Goal: Task Accomplishment & Management: Use online tool/utility

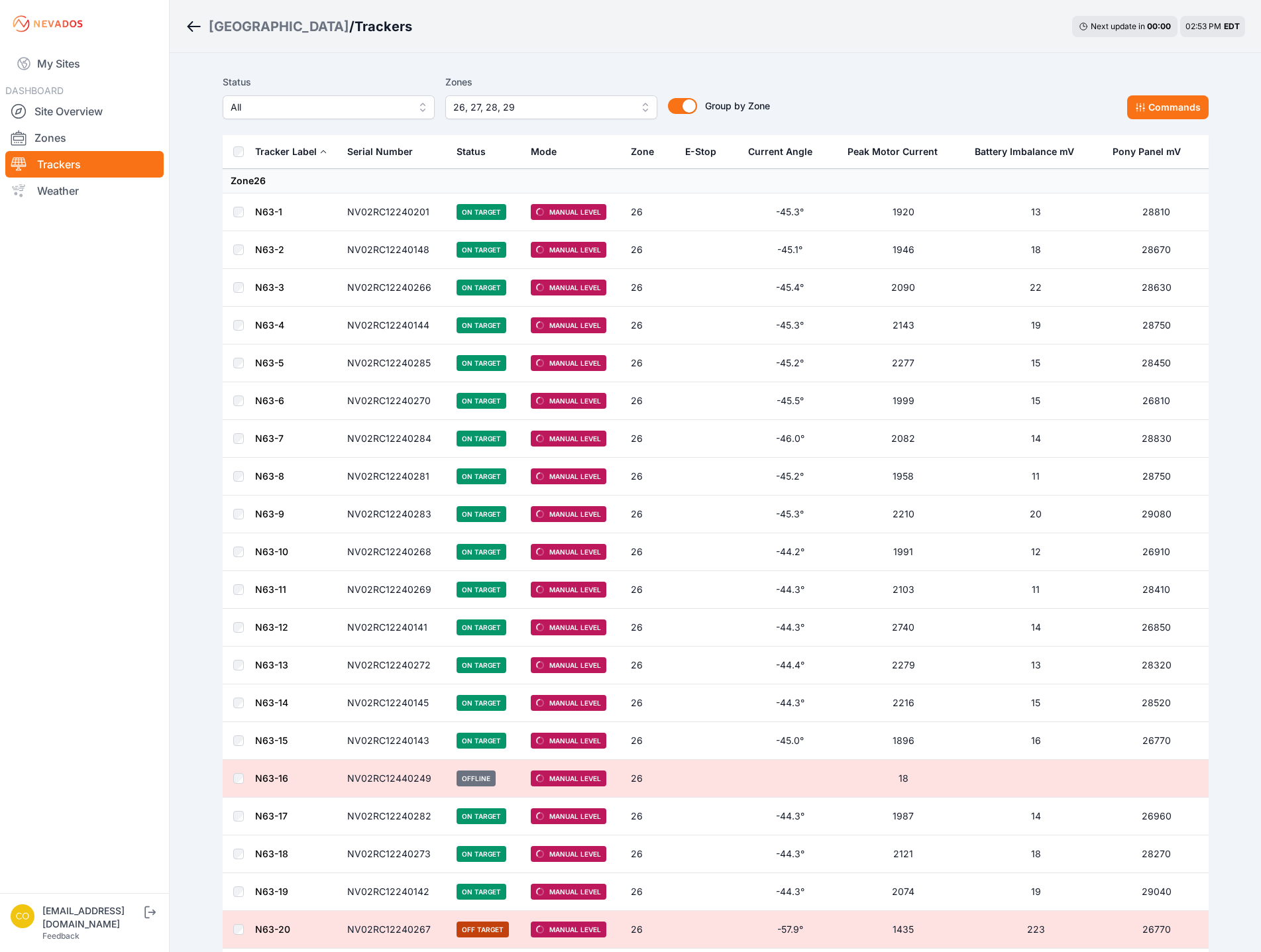
click at [586, 116] on button "26, 27, 28, 29" at bounding box center [551, 107] width 212 height 24
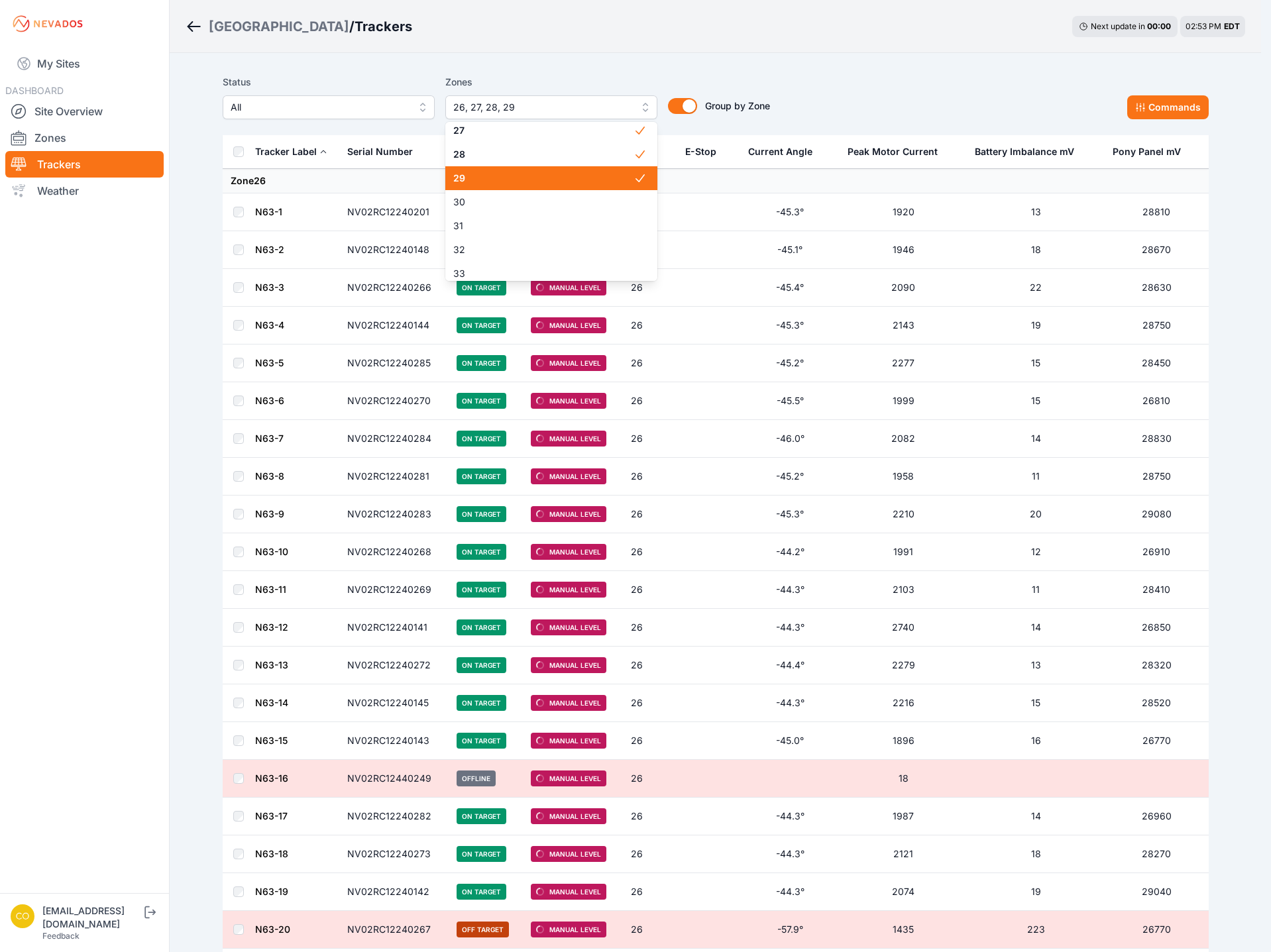
scroll to position [596, 0]
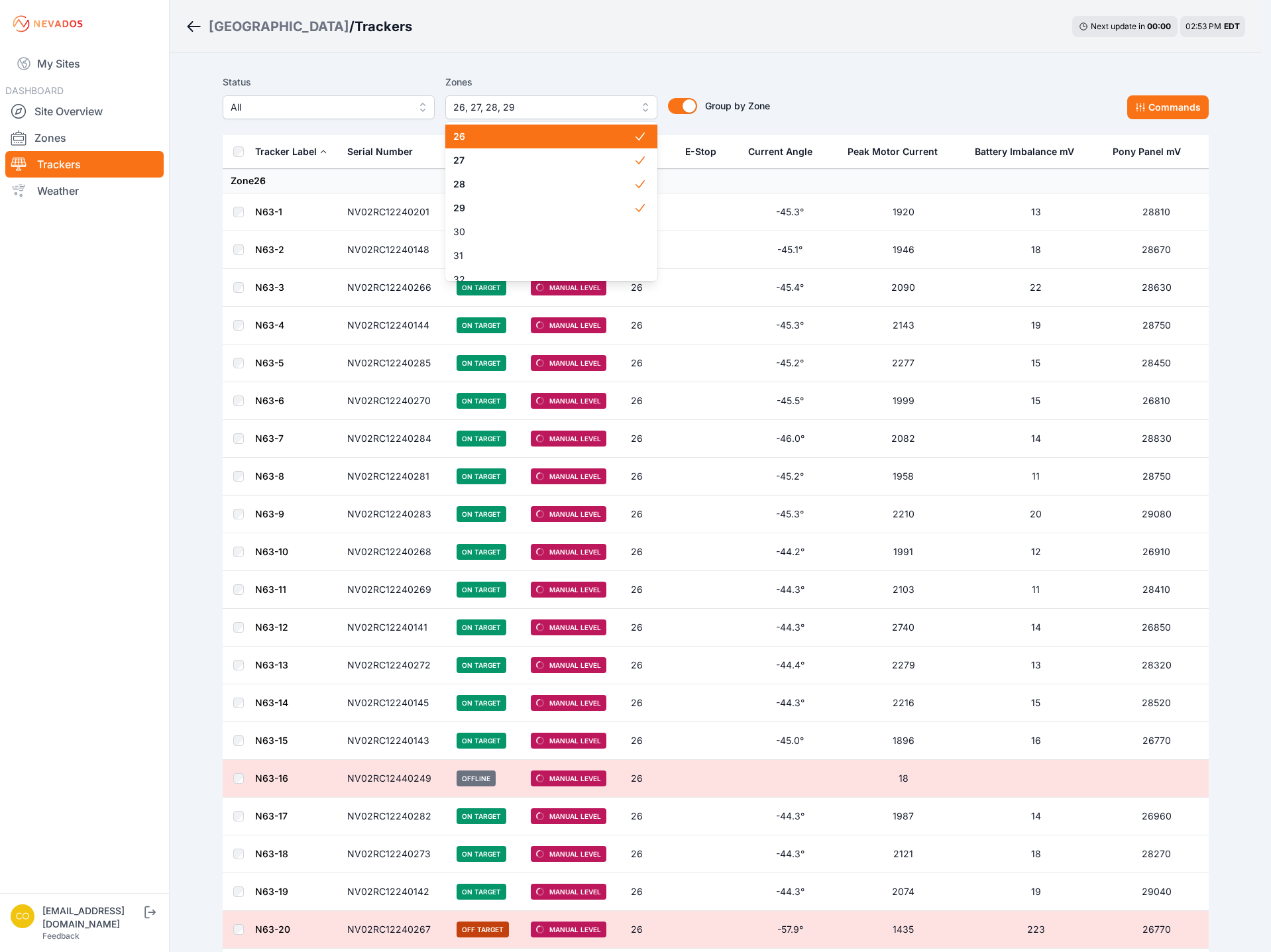
click at [507, 140] on span "26" at bounding box center [543, 137] width 180 height 14
click at [494, 157] on span "27" at bounding box center [543, 161] width 180 height 14
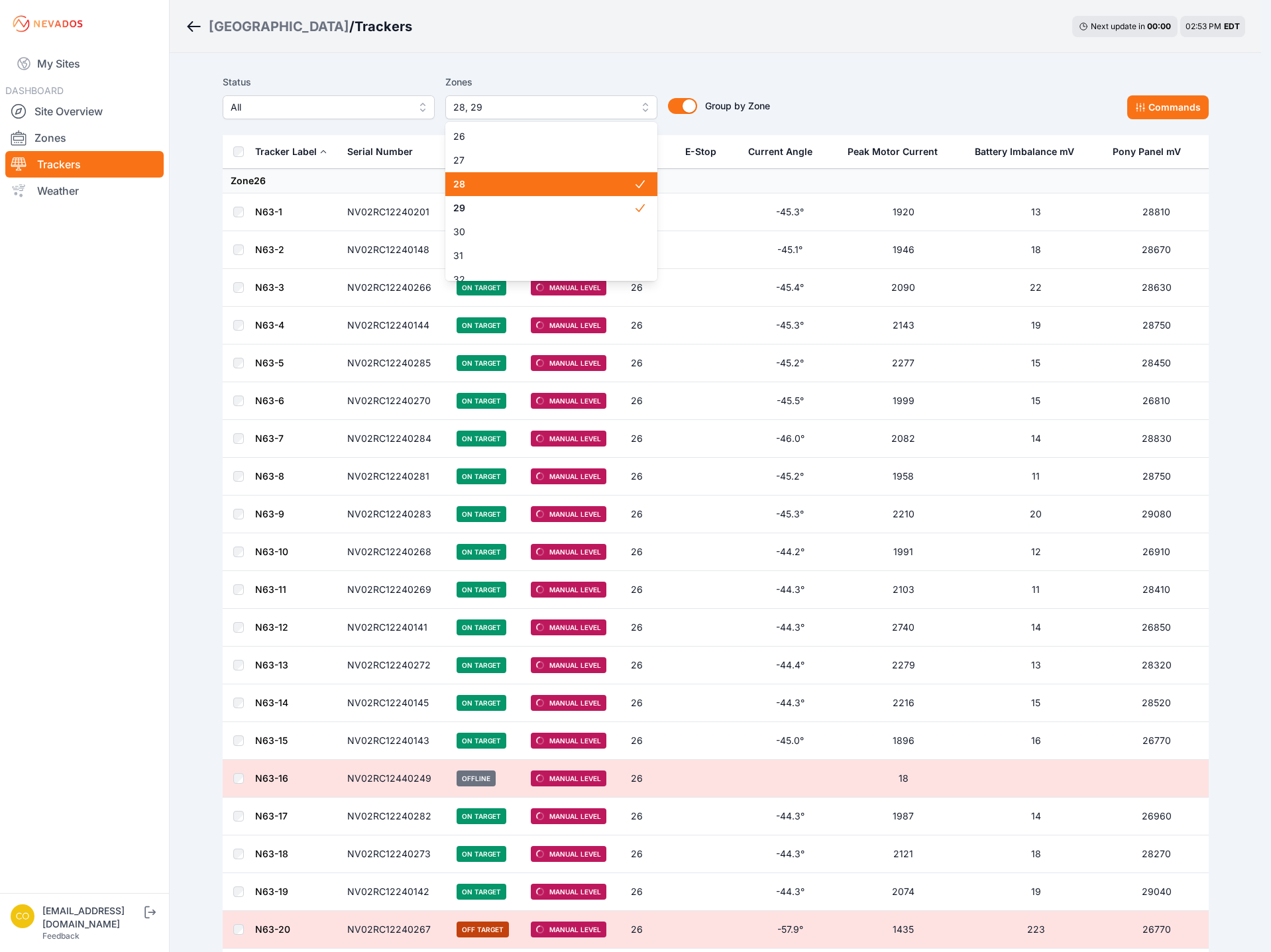
click at [469, 188] on span "28" at bounding box center [543, 184] width 180 height 14
click at [471, 209] on span "29" at bounding box center [543, 208] width 180 height 14
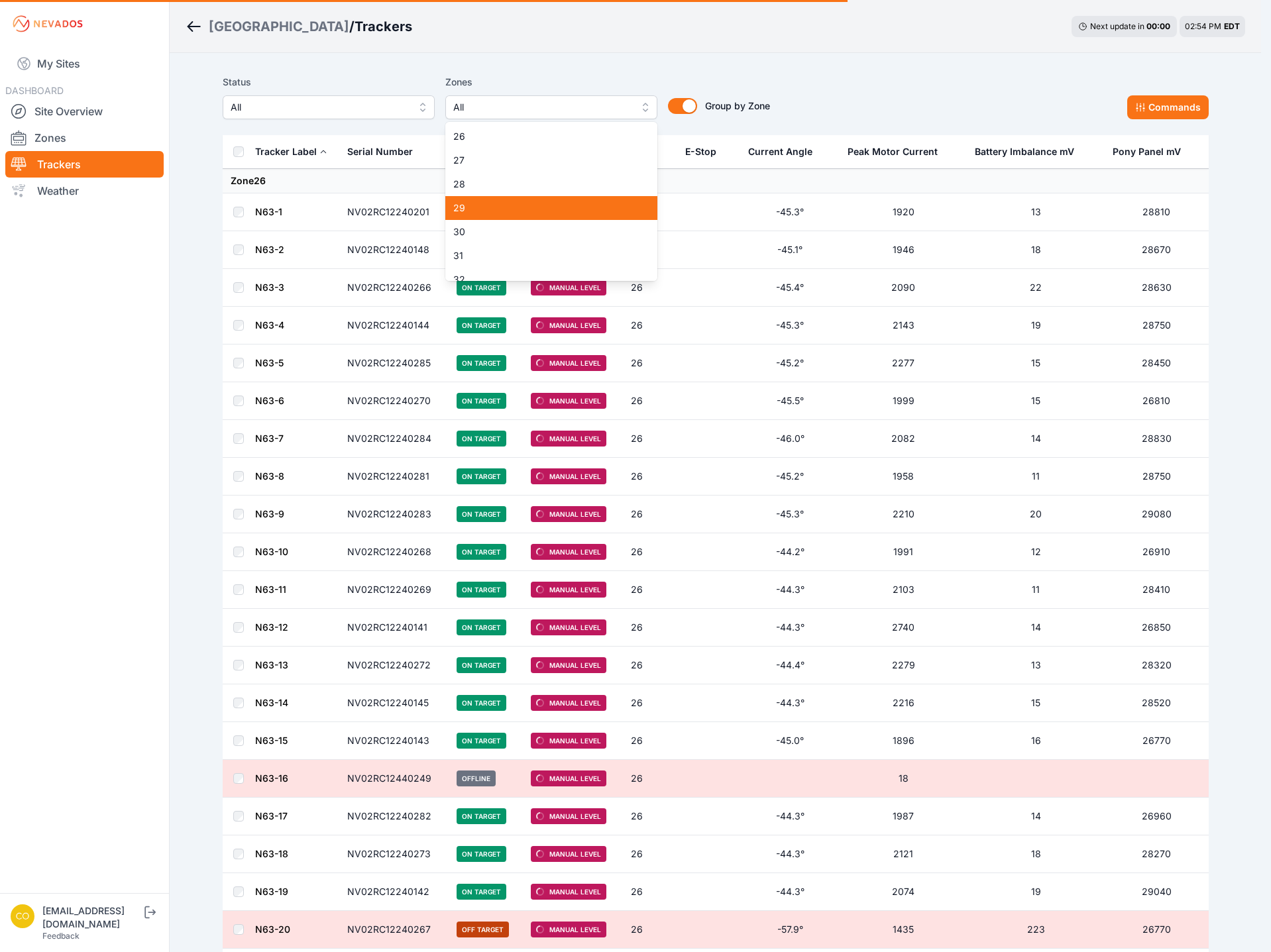
click at [480, 238] on div "30" at bounding box center [551, 232] width 212 height 24
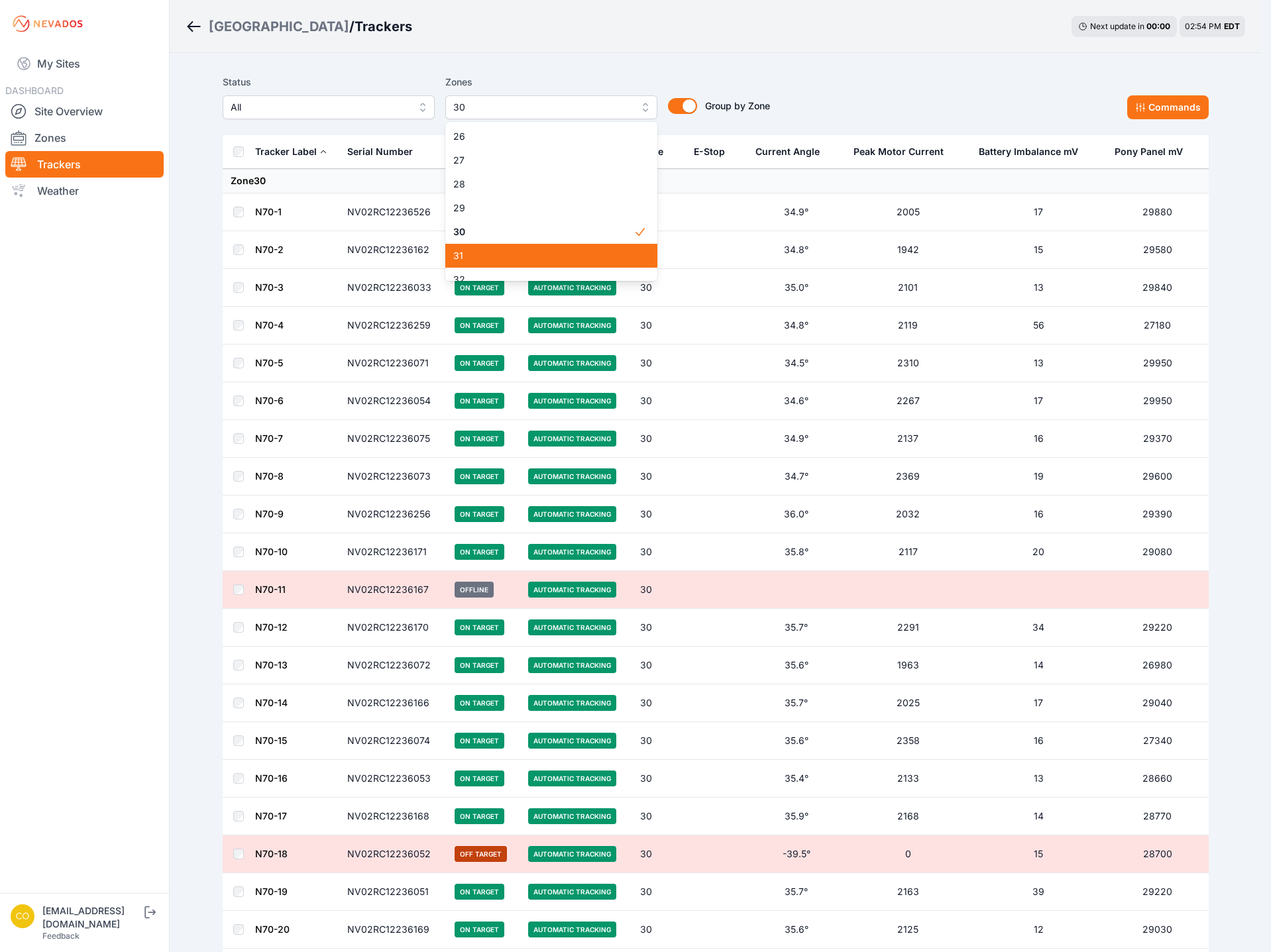
click at [483, 254] on span "31" at bounding box center [543, 256] width 180 height 14
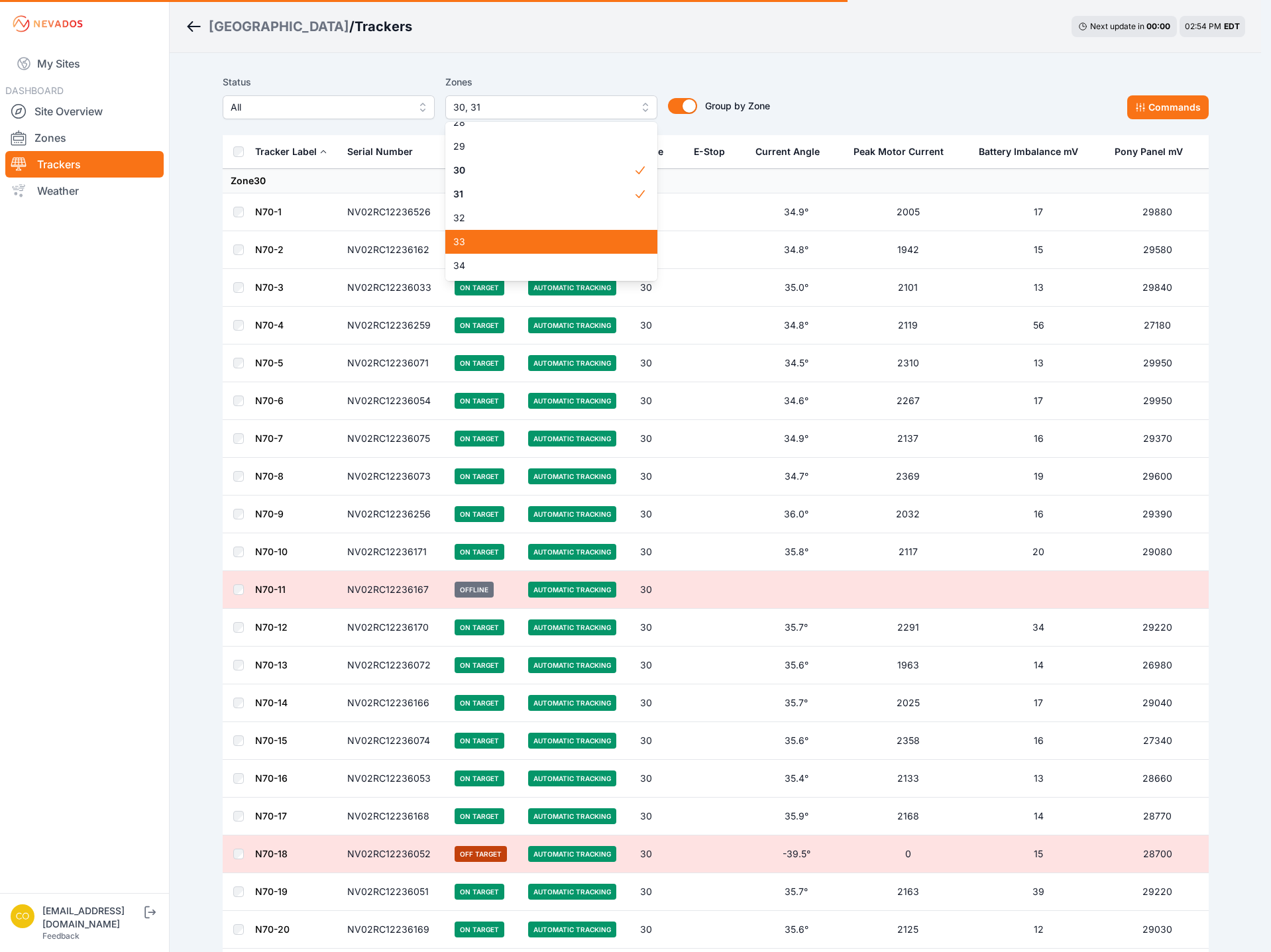
scroll to position [711, 0]
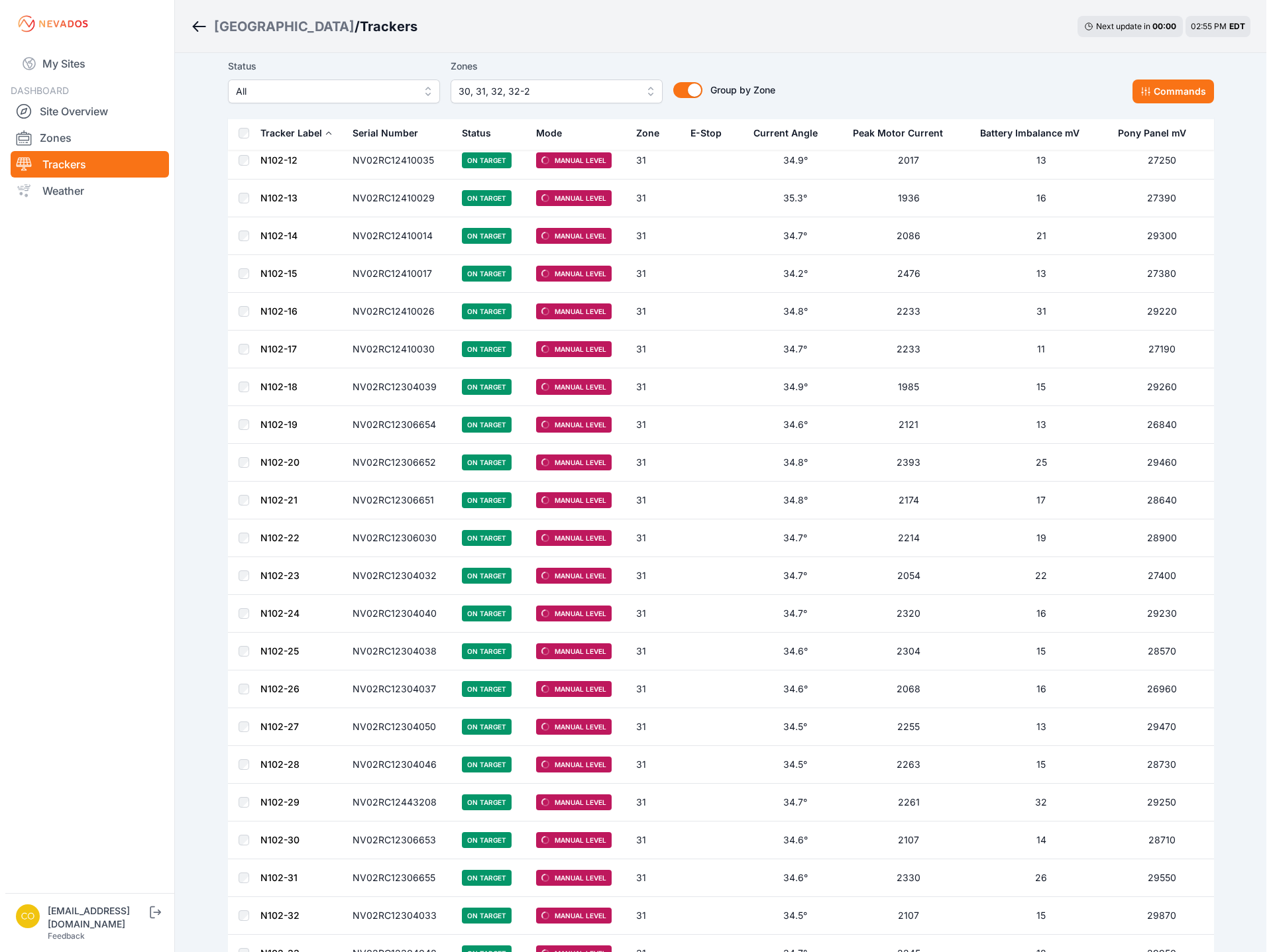
scroll to position [6490, 0]
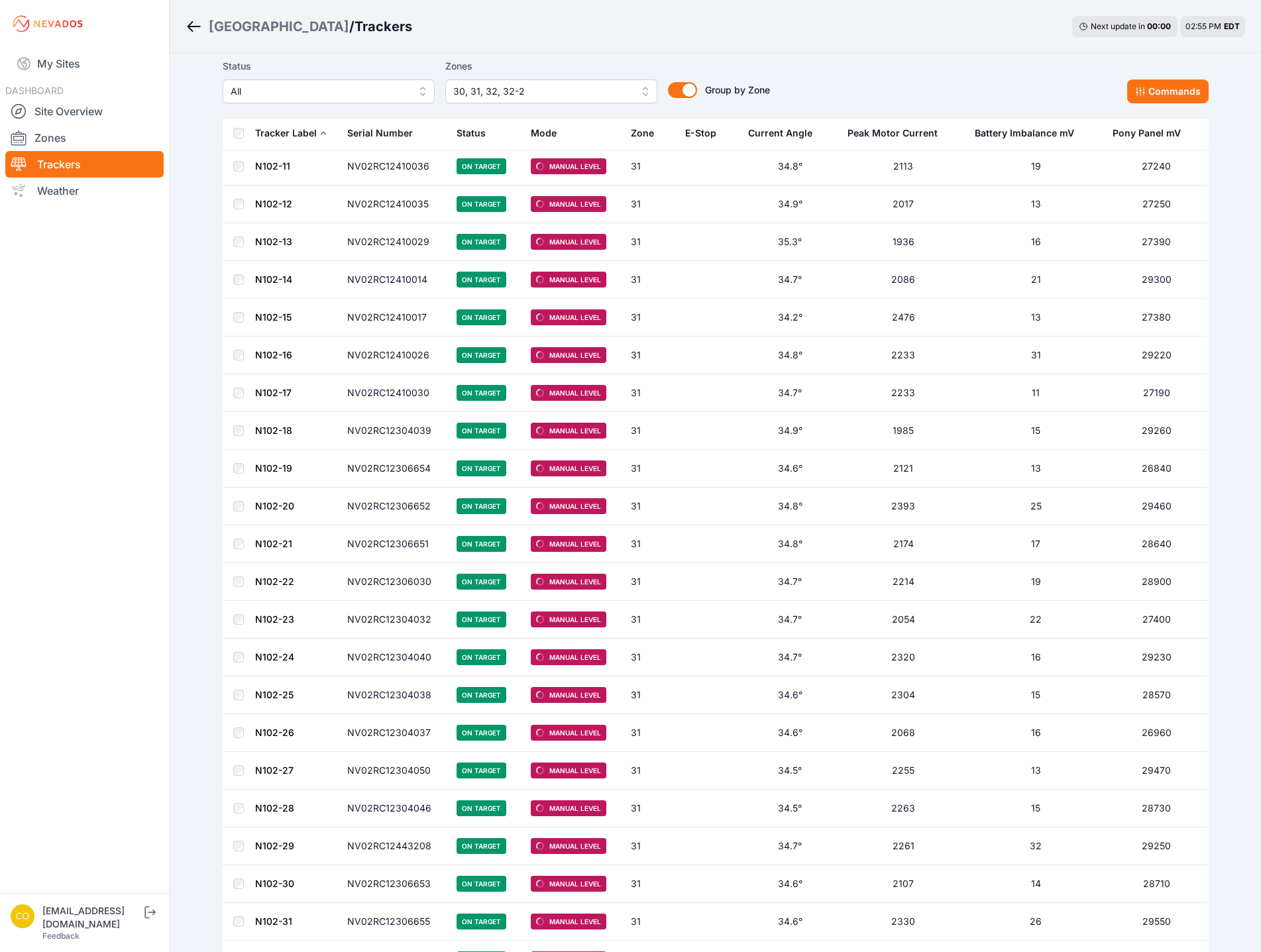
click at [528, 94] on span "30, 31, 32, 32-2" at bounding box center [541, 91] width 177 height 16
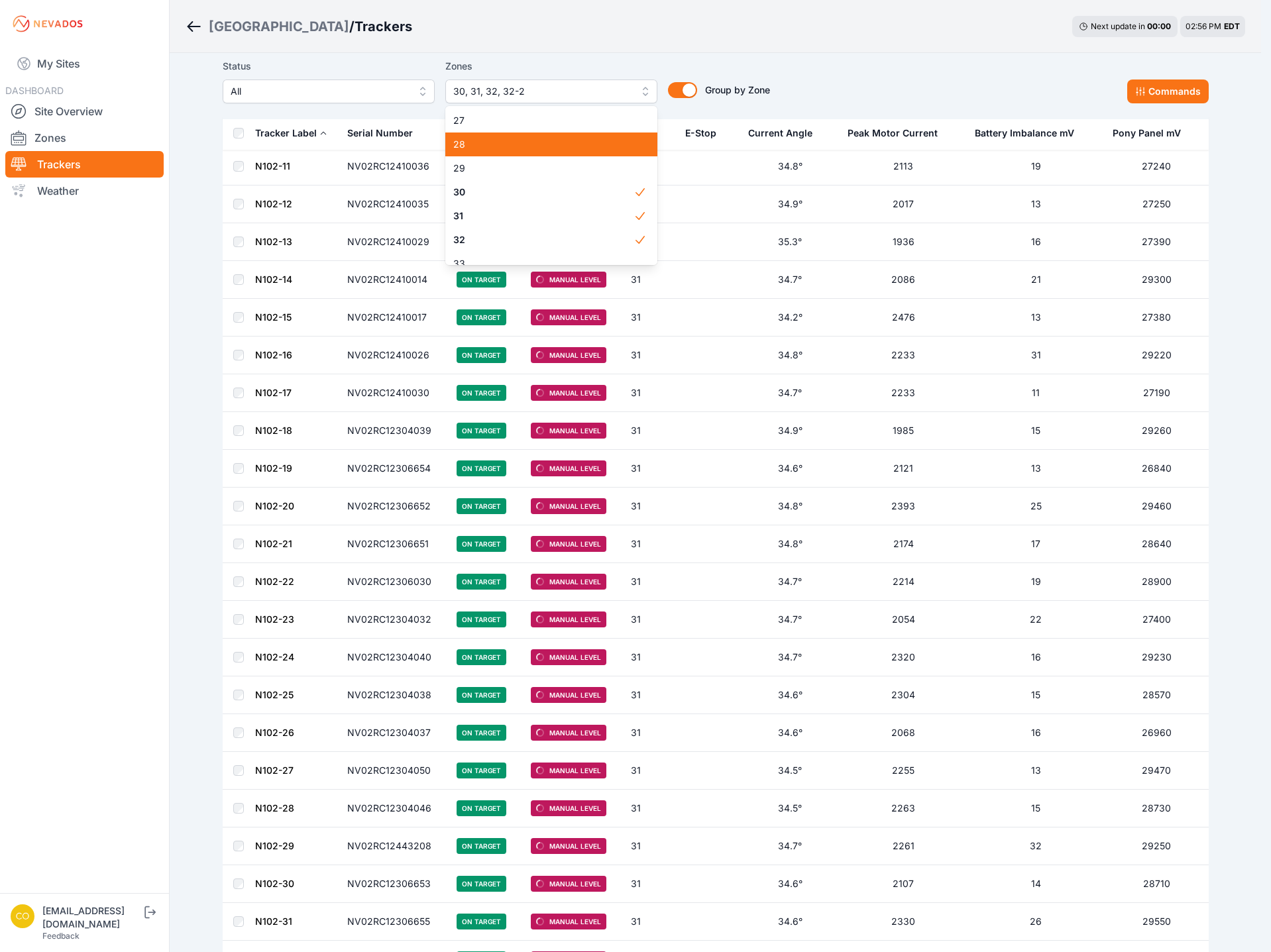
scroll to position [625, 0]
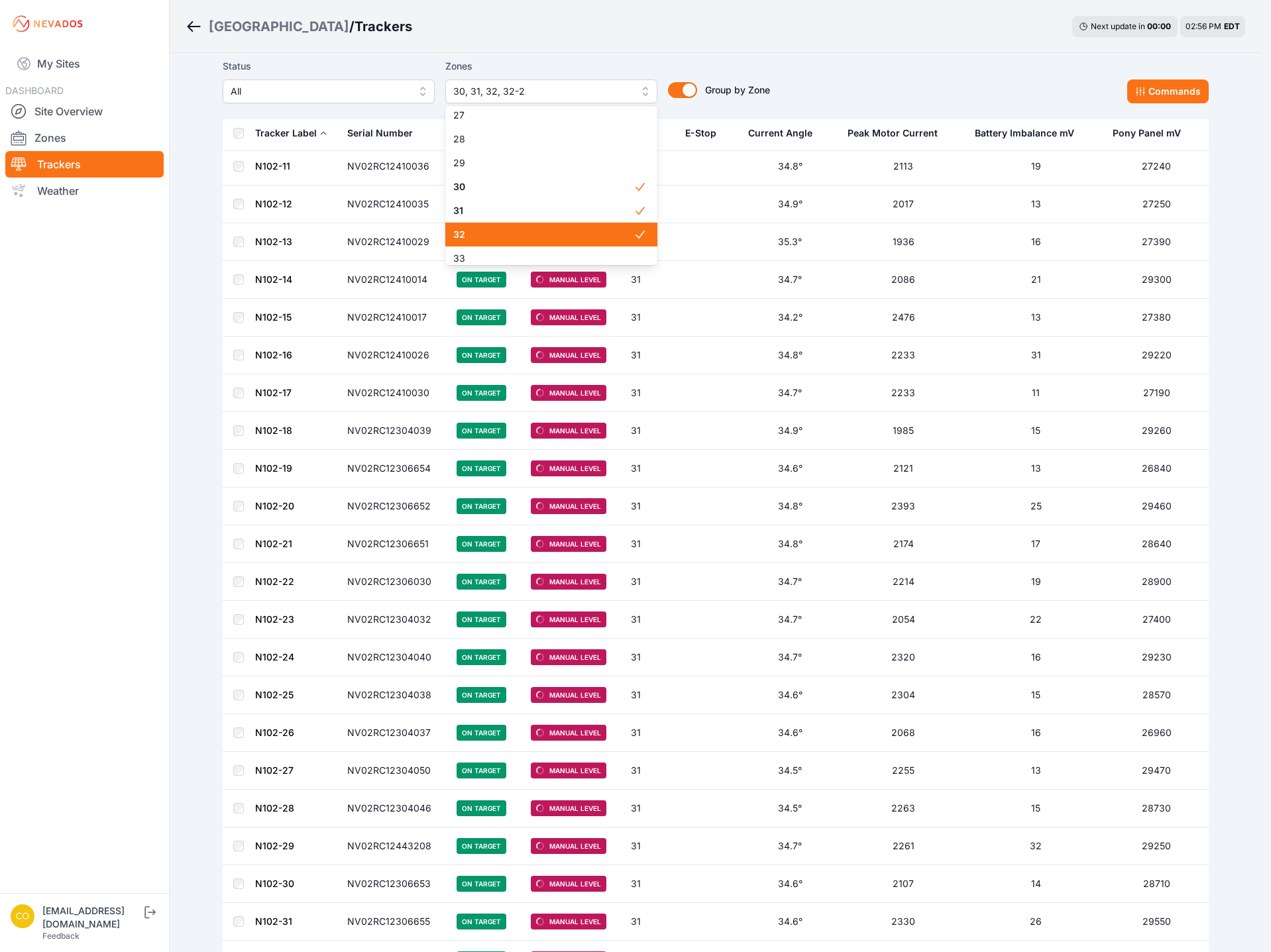
click at [530, 228] on span "32" at bounding box center [543, 235] width 180 height 14
click at [589, 208] on span "31" at bounding box center [543, 210] width 180 height 14
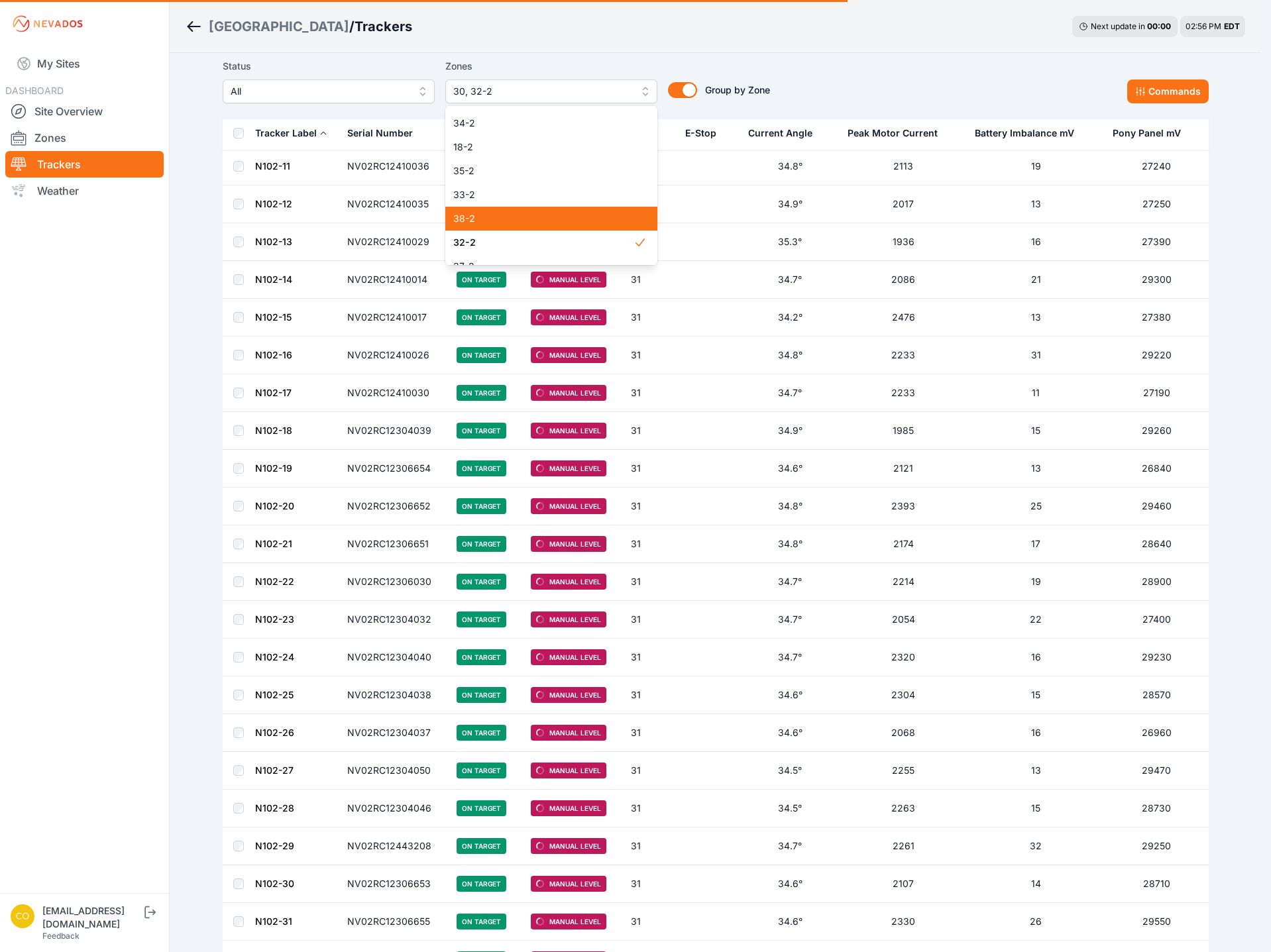
scroll to position [1039, 0]
click at [546, 222] on span "32-2" at bounding box center [543, 227] width 180 height 14
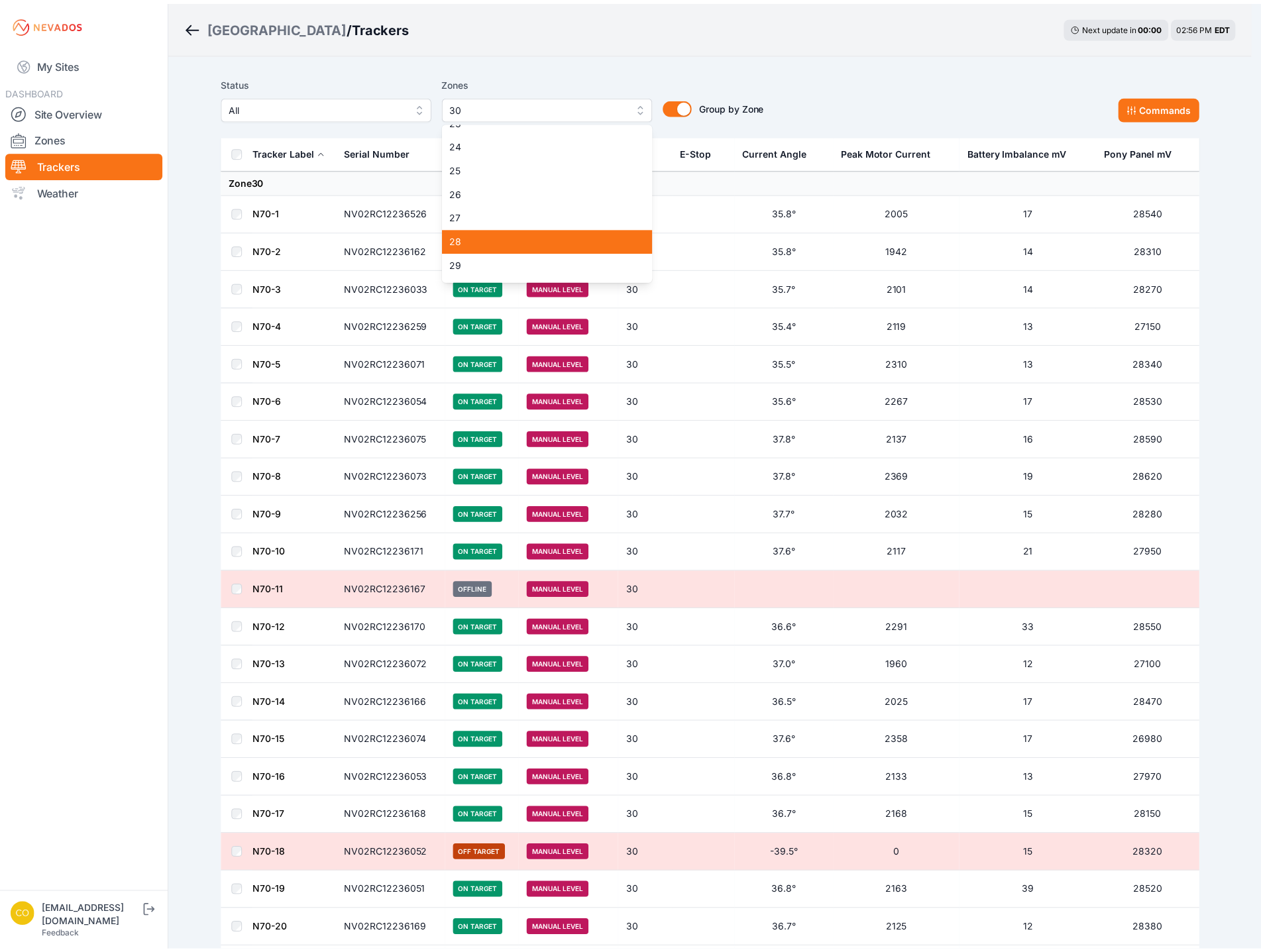
scroll to position [575, 0]
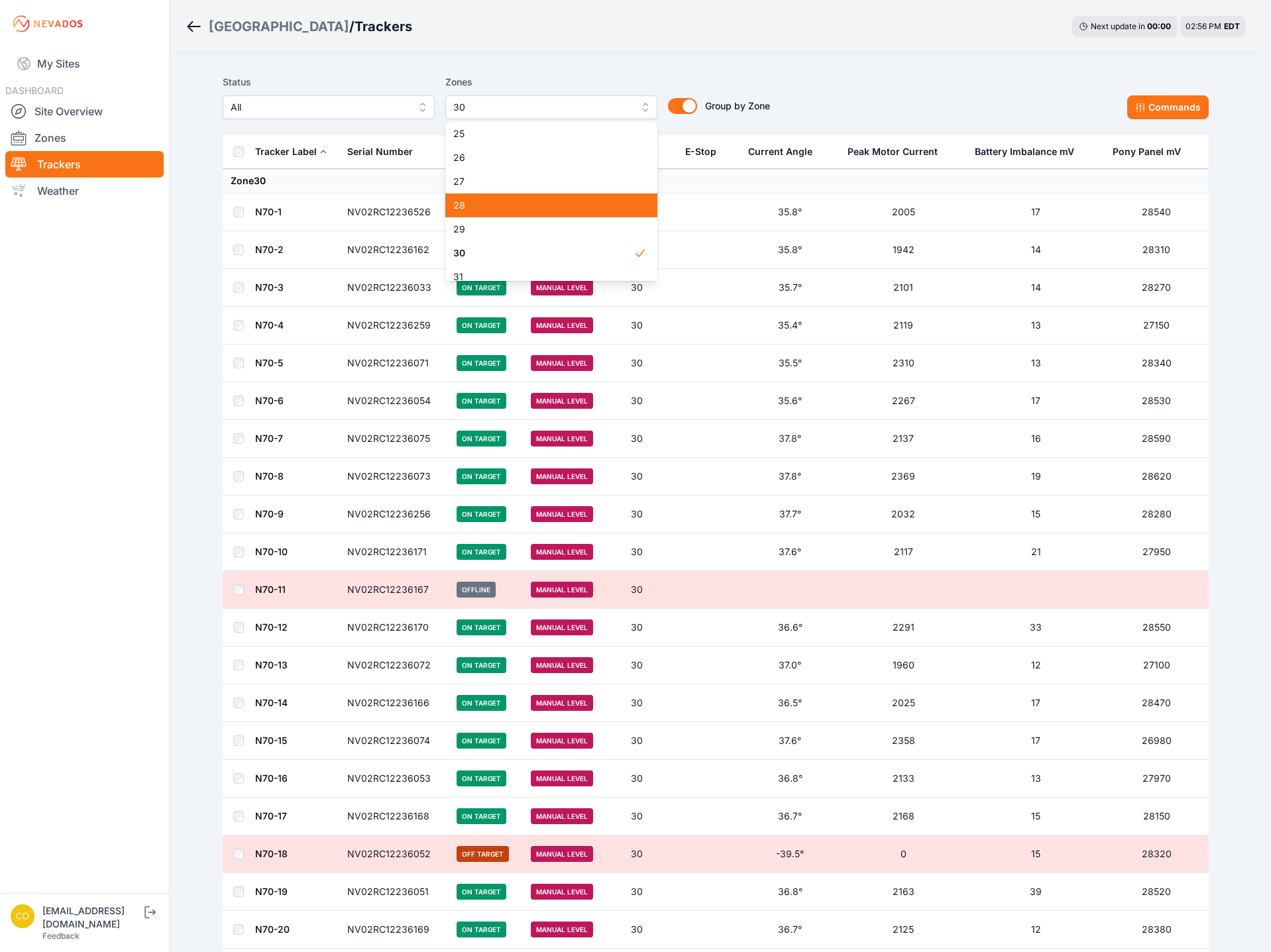
click at [528, 205] on span "28" at bounding box center [543, 206] width 180 height 14
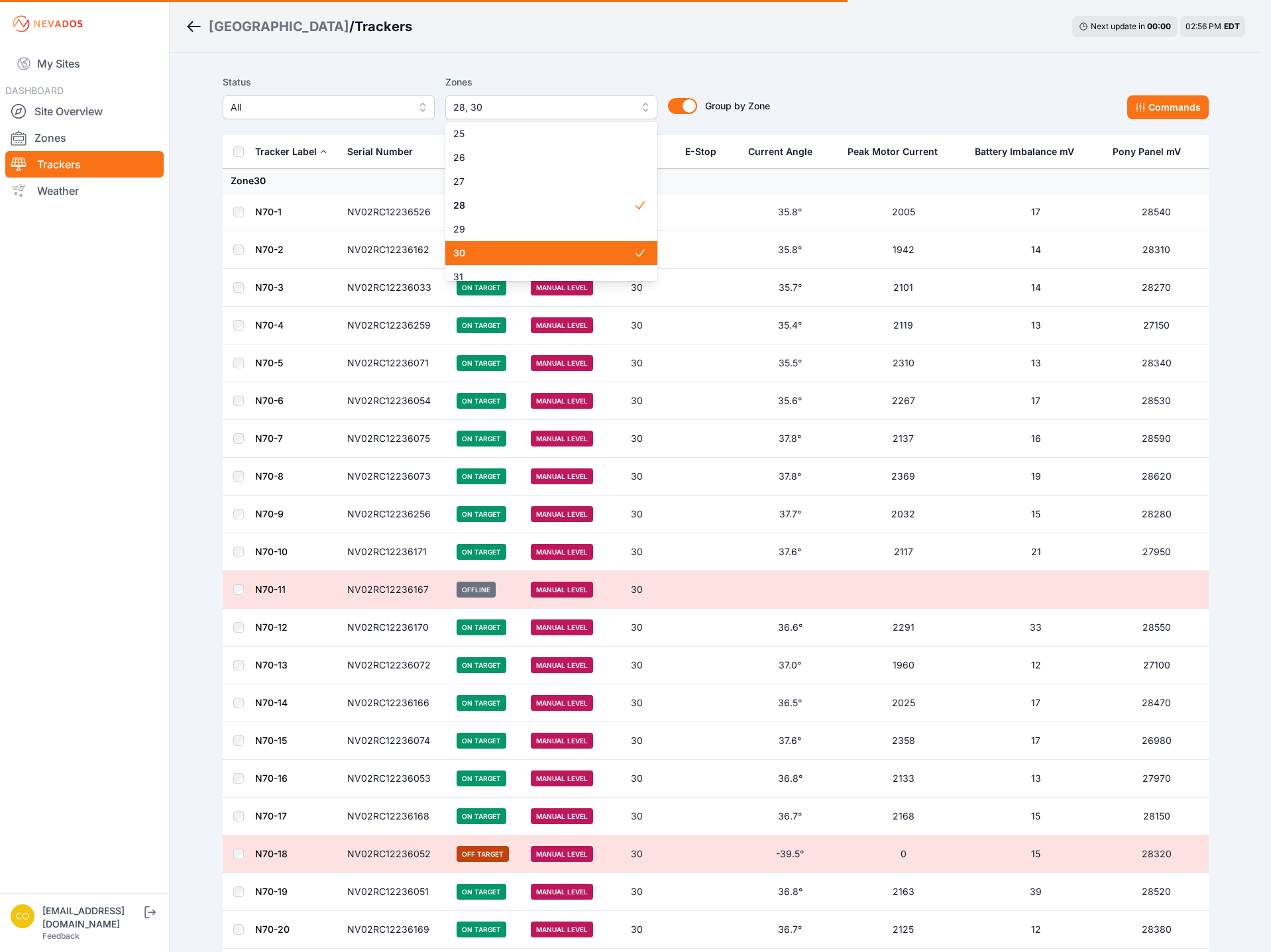
click at [520, 254] on span "30" at bounding box center [543, 253] width 180 height 14
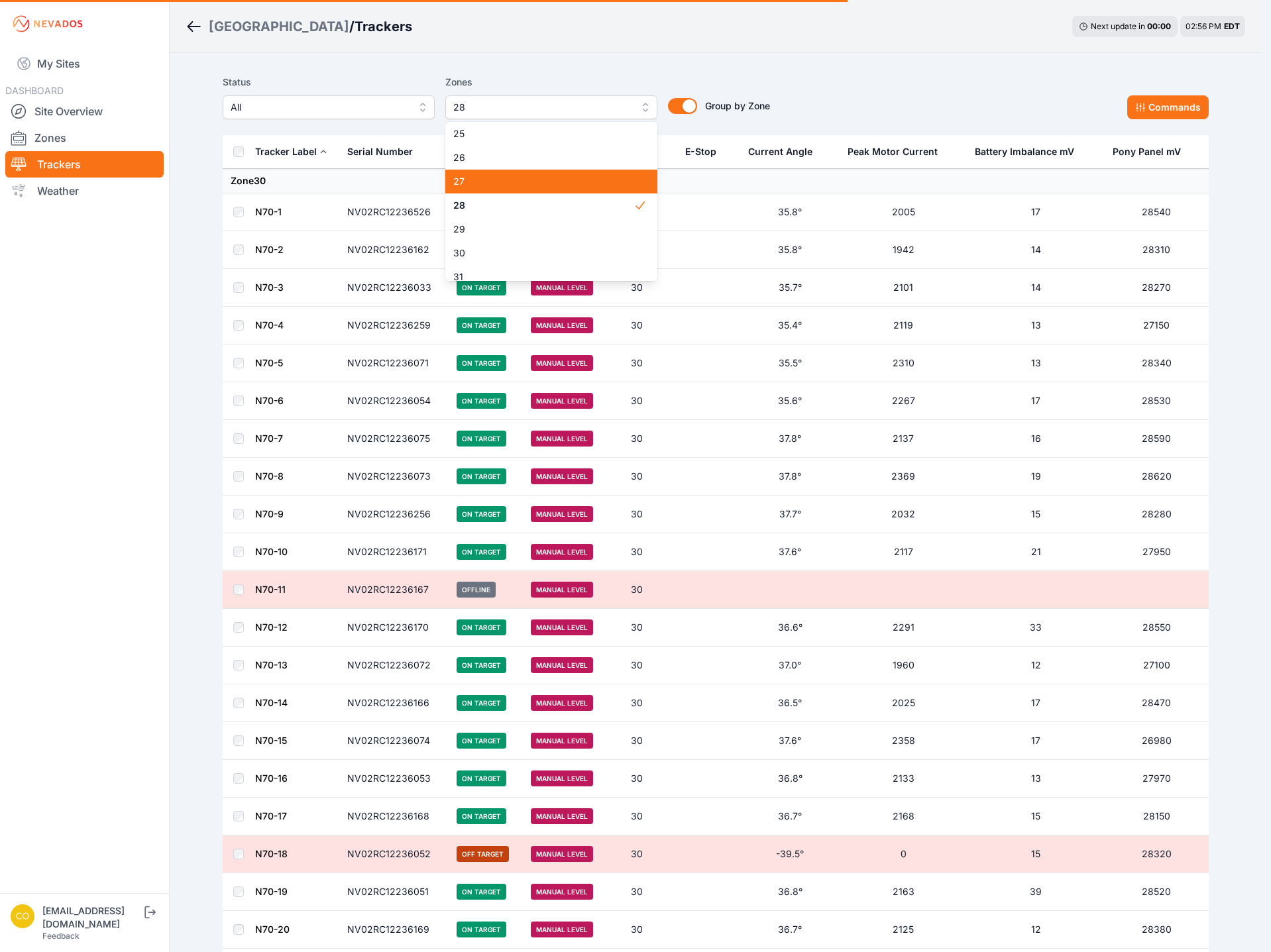
click at [503, 189] on div "27" at bounding box center [551, 181] width 212 height 24
click at [497, 163] on span "26" at bounding box center [543, 158] width 180 height 14
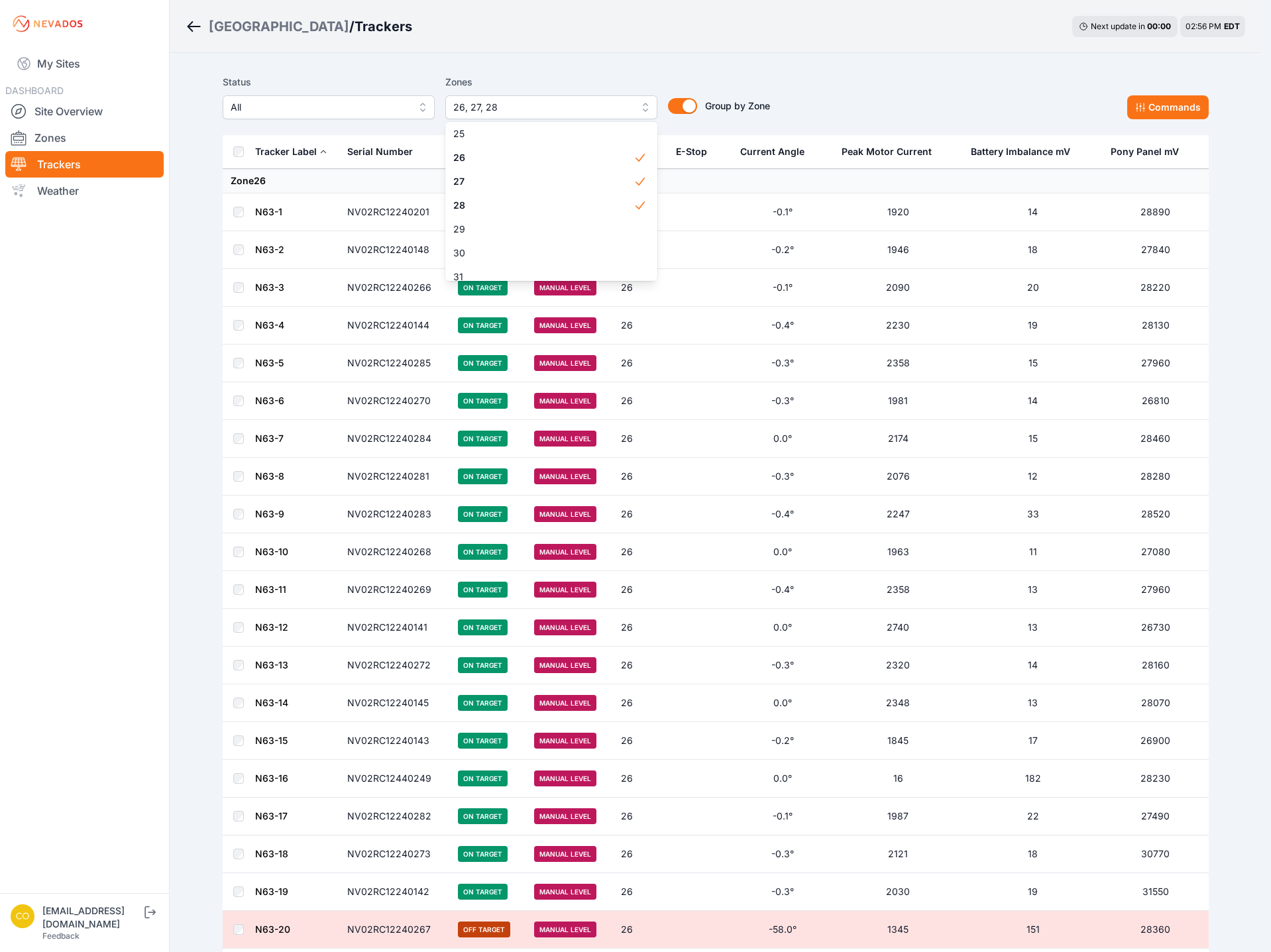
click at [885, 87] on div "Status All Zones 26, 27, 28 1 2 3 4 5 6 7 8 9 10 11 12 13 14 15 16 17 18 19 20 …" at bounding box center [715, 97] width 986 height 45
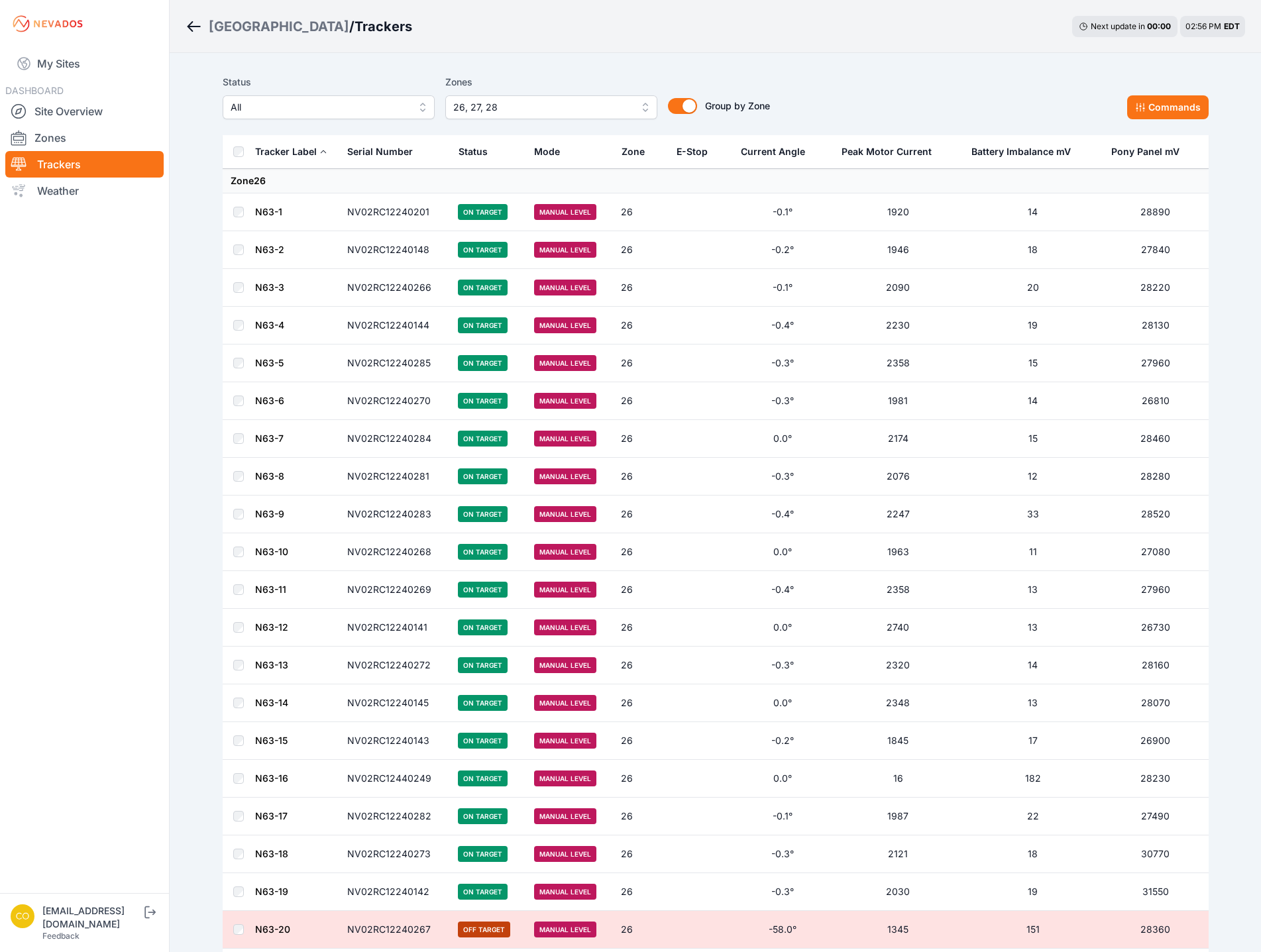
click at [884, 91] on div "Status All Zones 26, 27, 28 Group by Zone Group by Zone Commands" at bounding box center [715, 97] width 986 height 45
click at [1182, 116] on button "Commands" at bounding box center [1168, 107] width 81 height 24
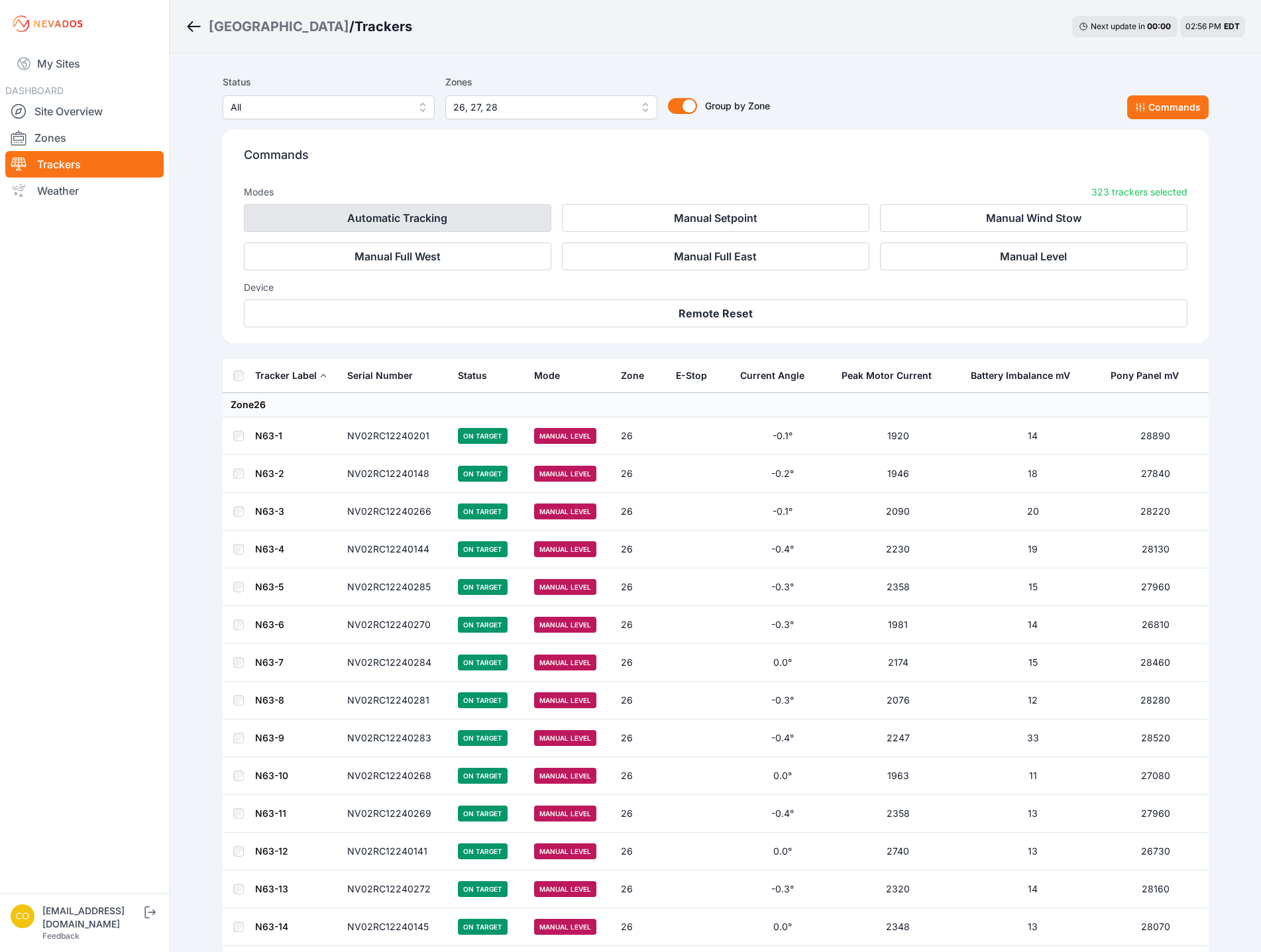
click at [471, 216] on button "Automatic Tracking" at bounding box center [397, 217] width 307 height 28
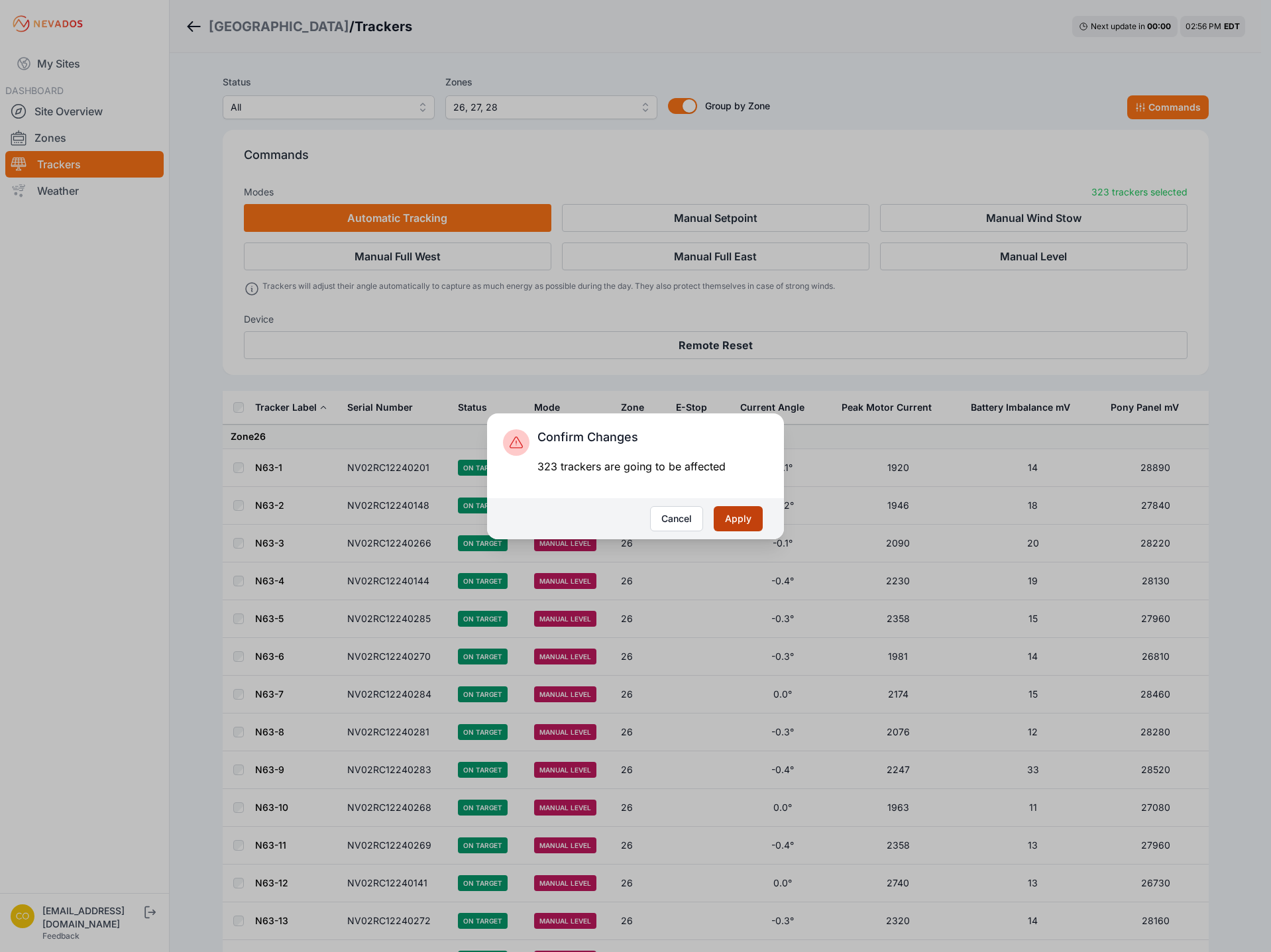
click at [723, 518] on button "Apply" at bounding box center [738, 519] width 49 height 25
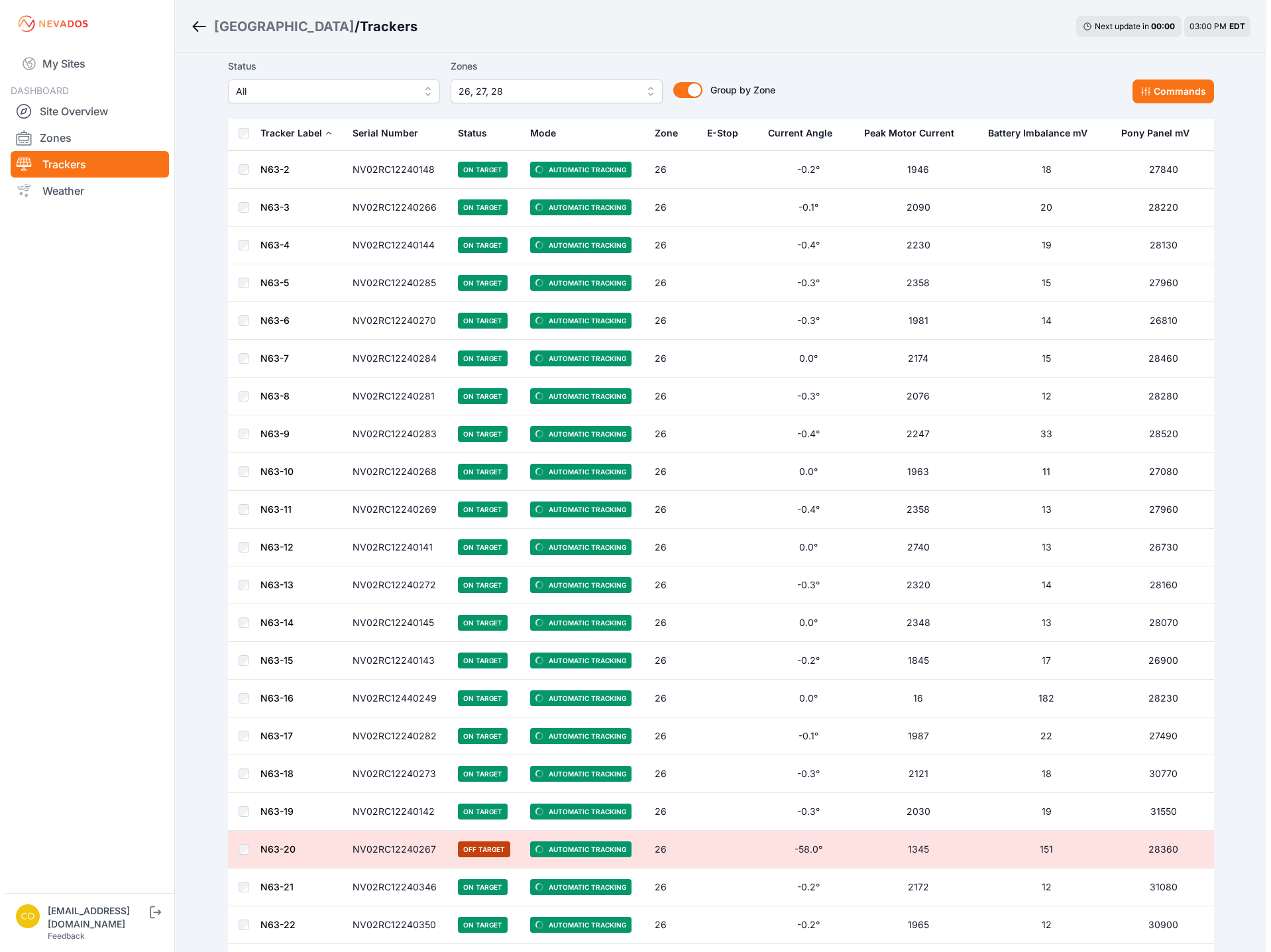
scroll to position [133, 0]
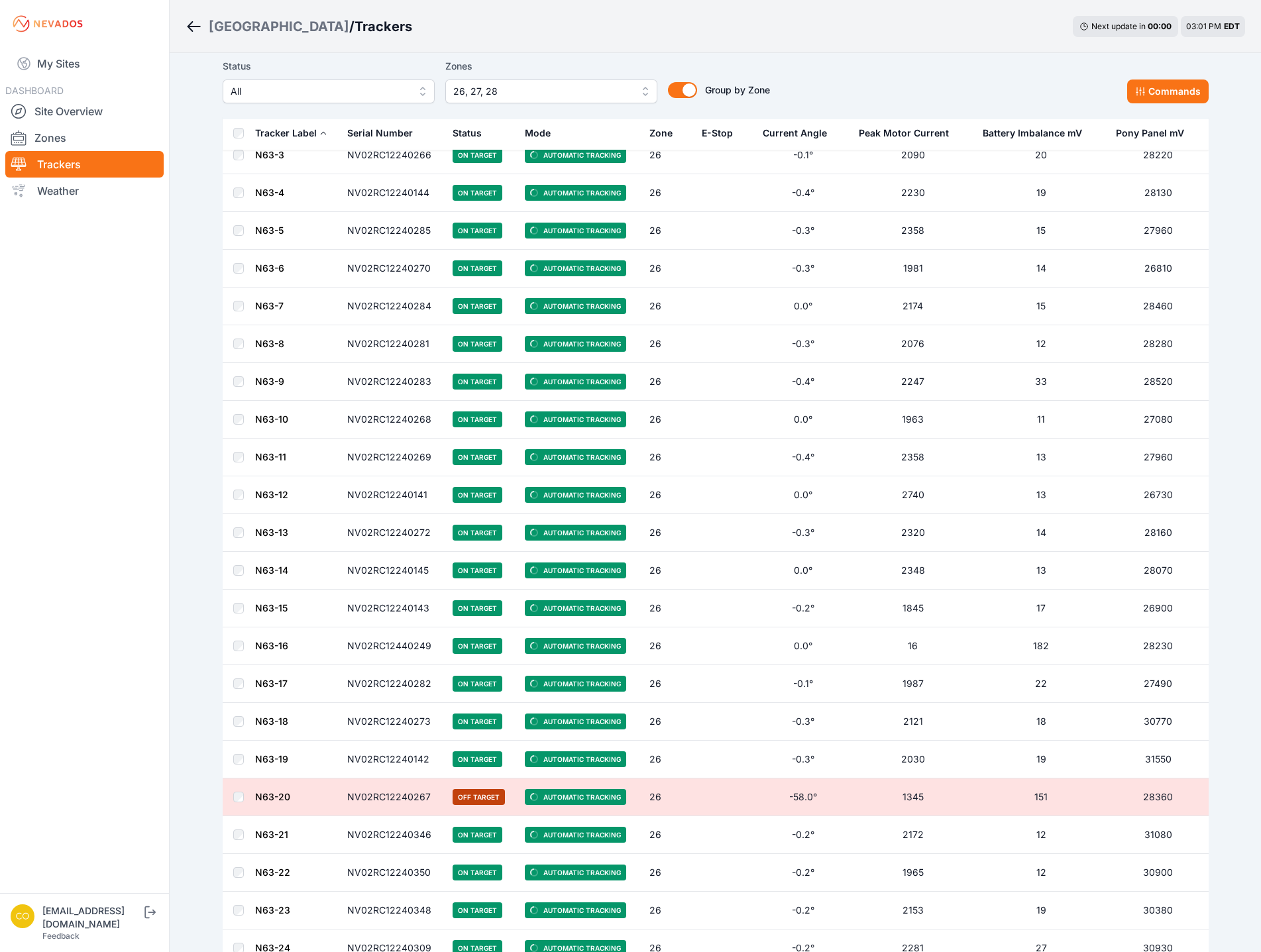
click at [842, 64] on div "Status All Zones 26, 27, 28 Group by Zone Group by Zone Commands" at bounding box center [715, 80] width 986 height 45
click at [568, 92] on span "26, 27, 28" at bounding box center [541, 91] width 177 height 16
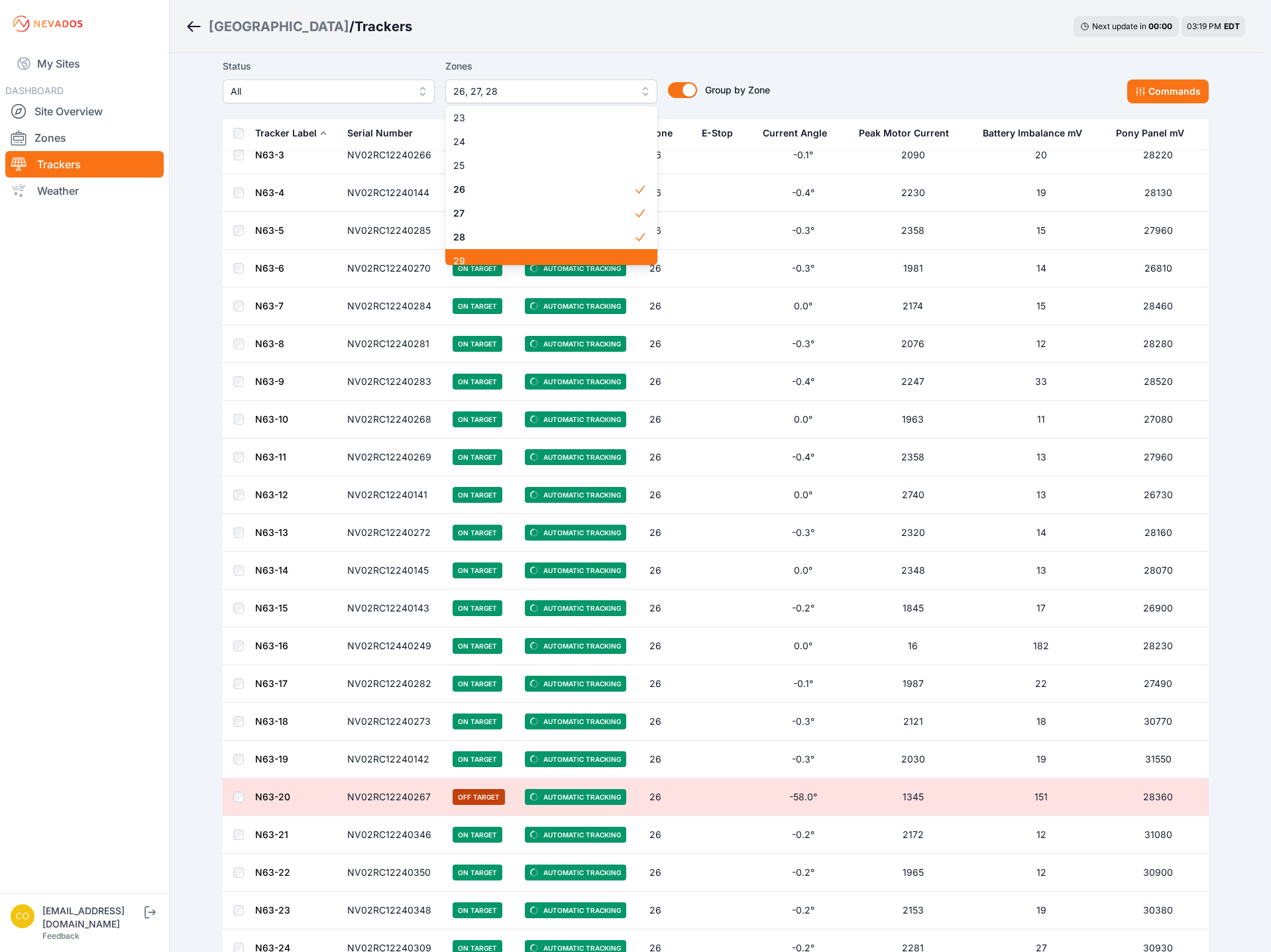
scroll to position [596, 0]
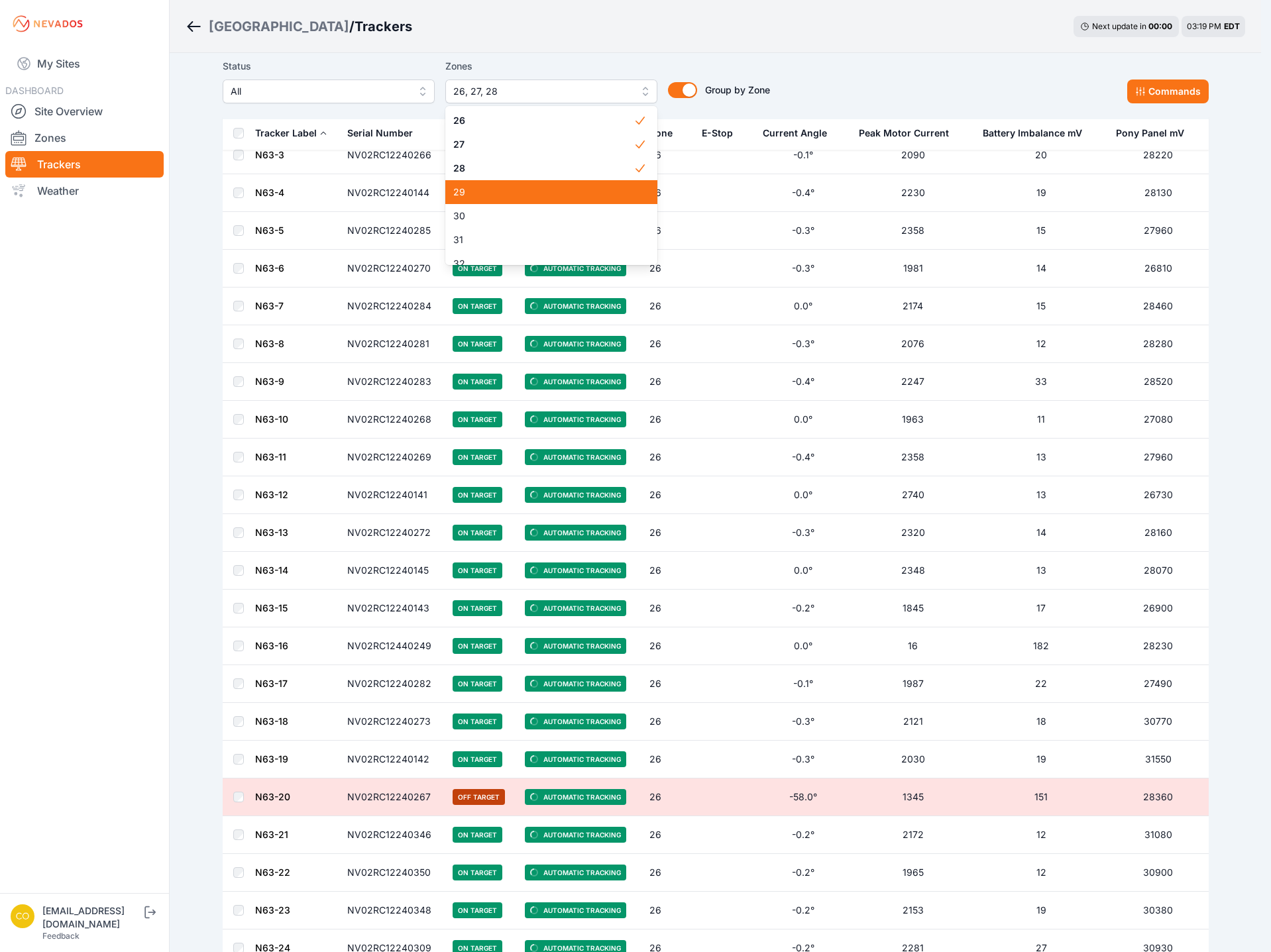
click at [499, 193] on span "29" at bounding box center [543, 192] width 180 height 14
click at [494, 169] on span "28" at bounding box center [543, 169] width 180 height 14
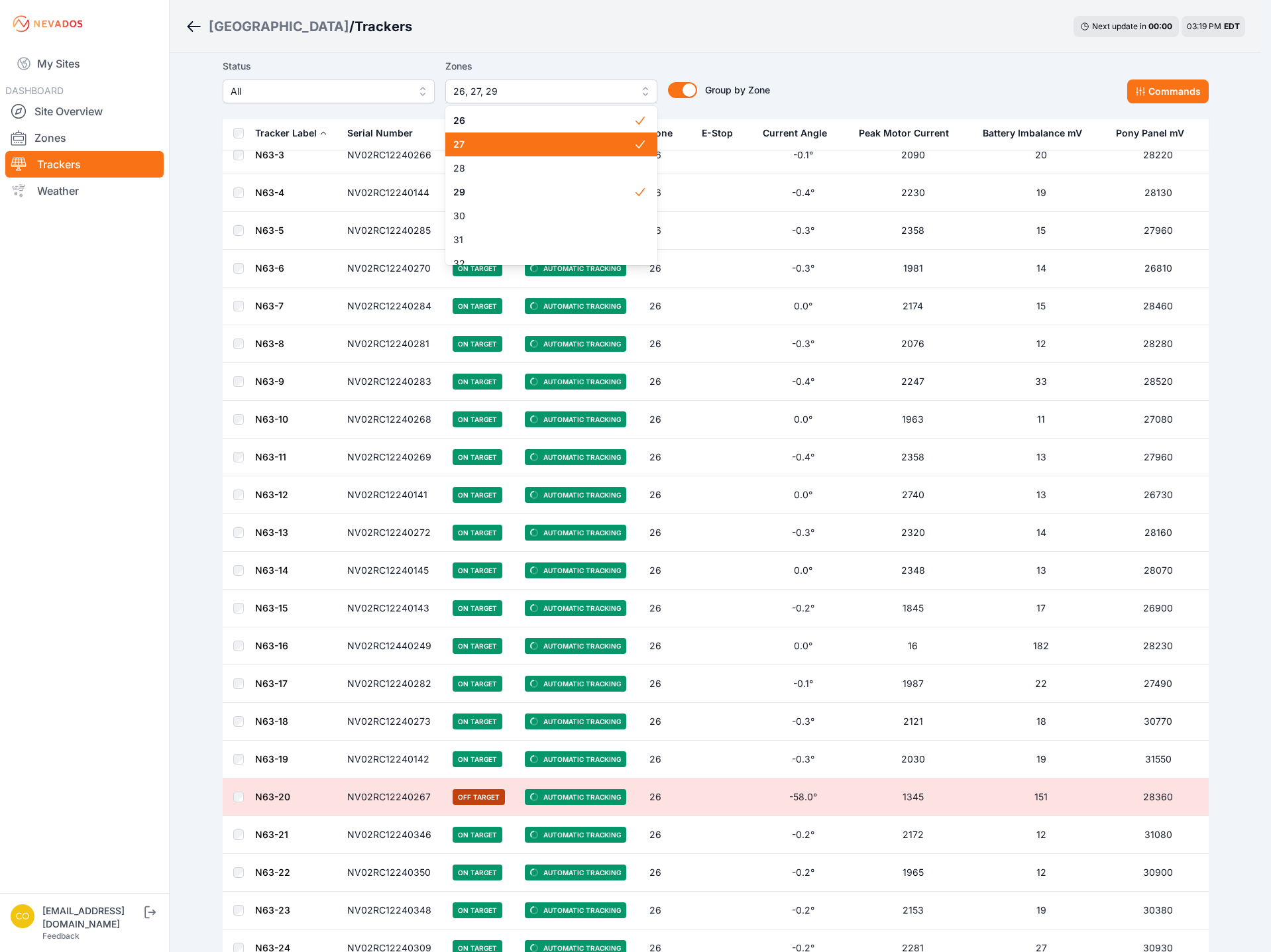
click at [508, 145] on span "27" at bounding box center [543, 144] width 180 height 14
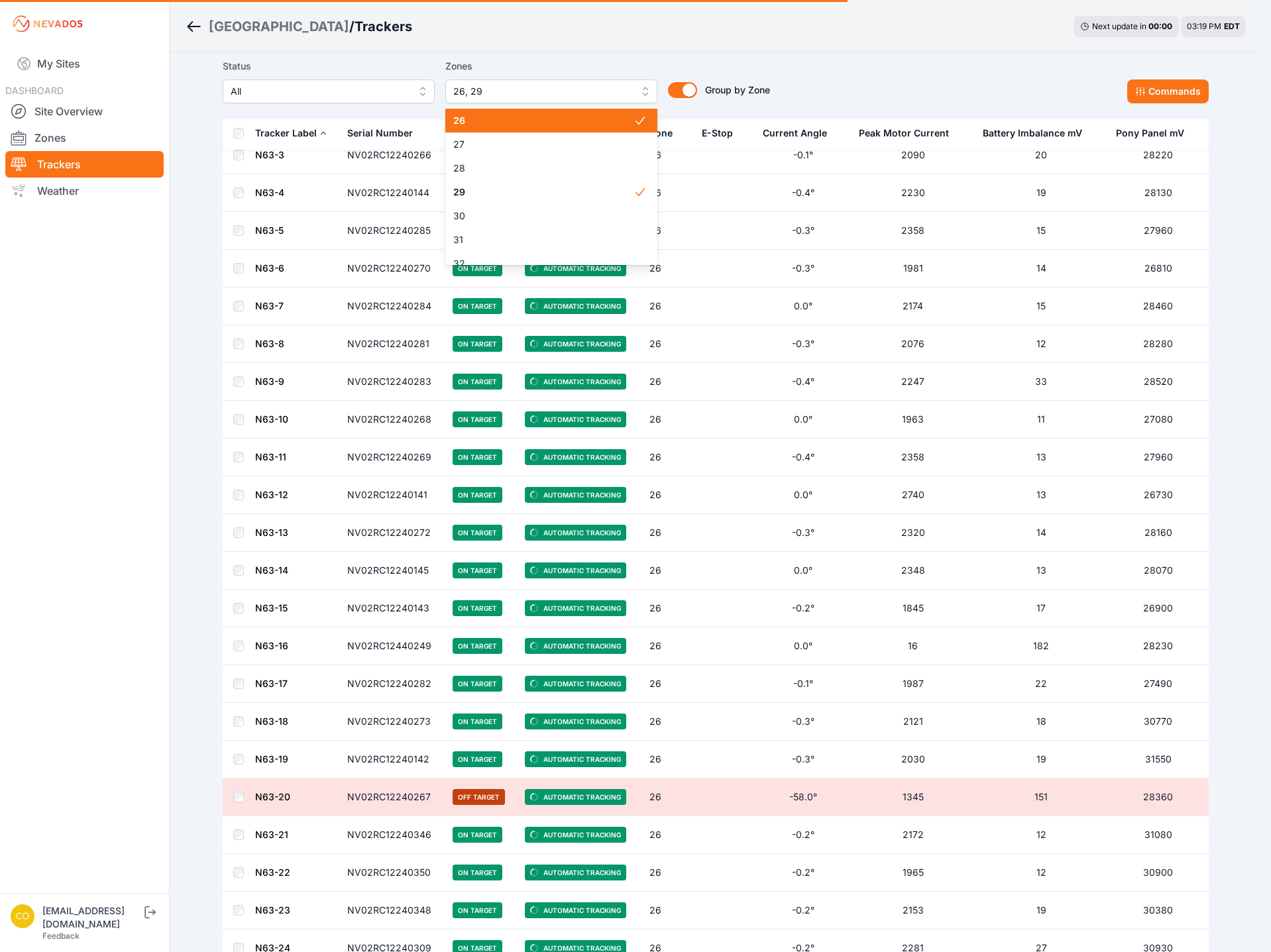
click at [497, 122] on span "26" at bounding box center [543, 121] width 180 height 14
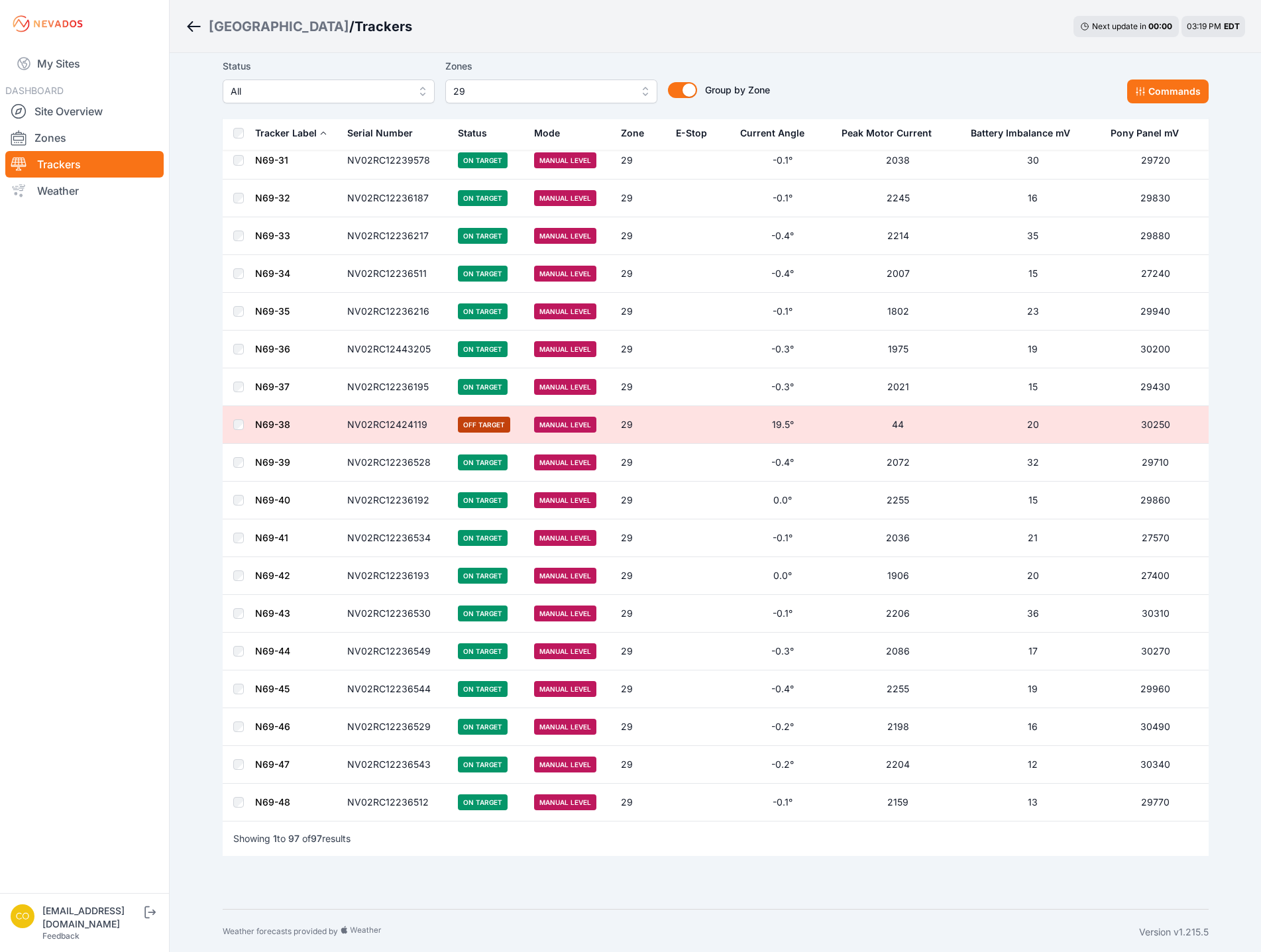
scroll to position [3038, 0]
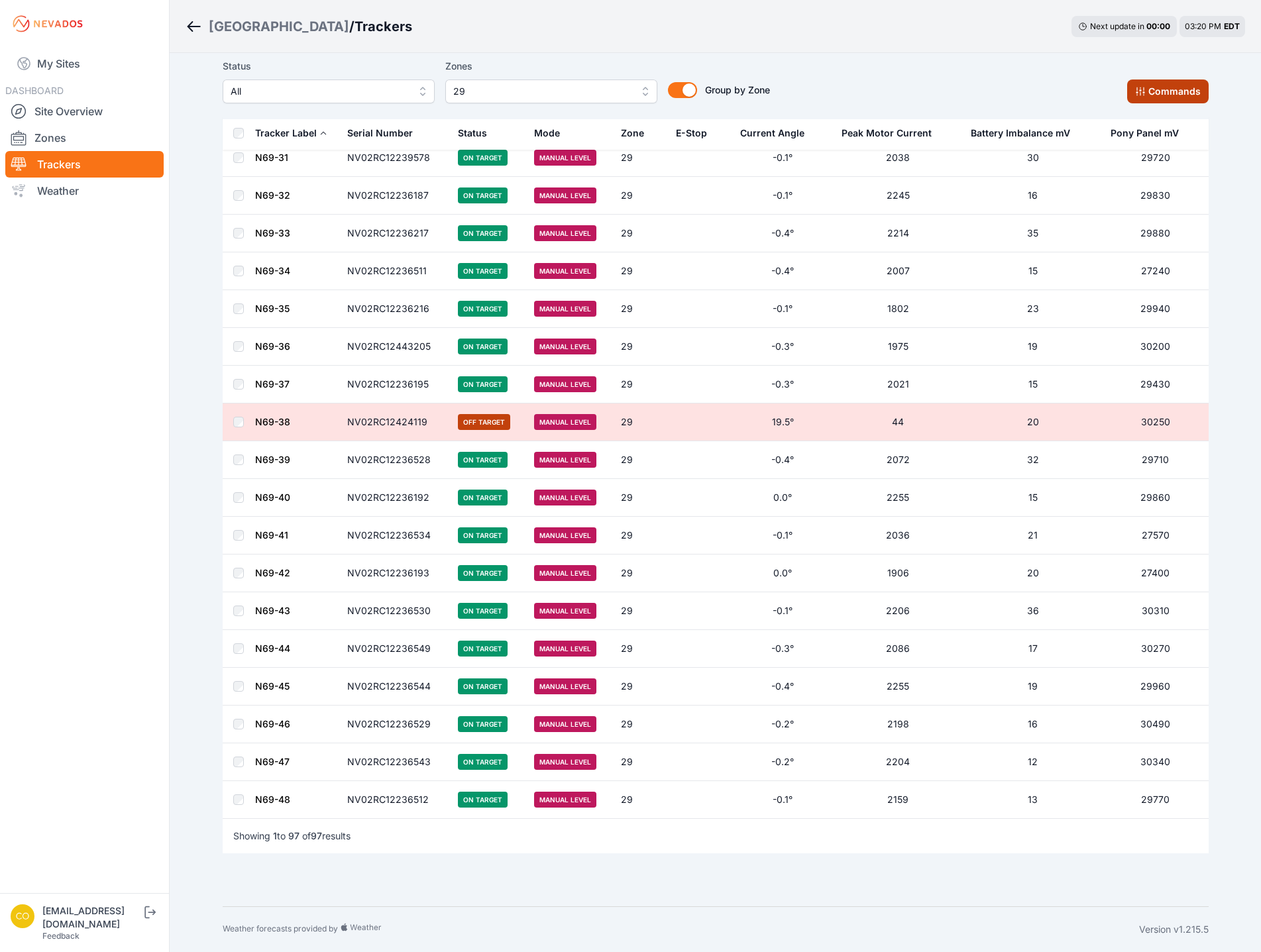
click at [1131, 83] on button "Commands" at bounding box center [1168, 91] width 81 height 24
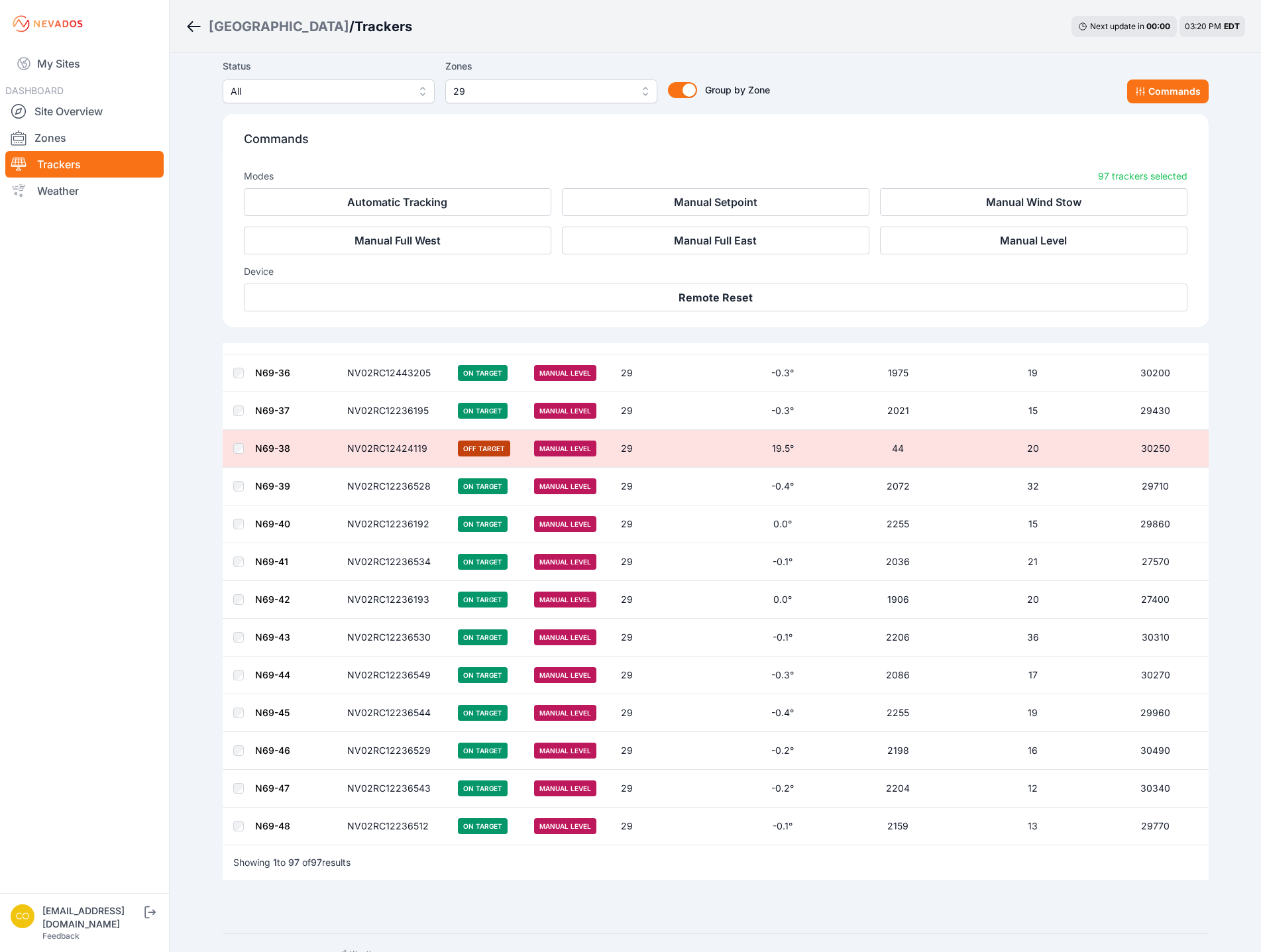
scroll to position [3262, 0]
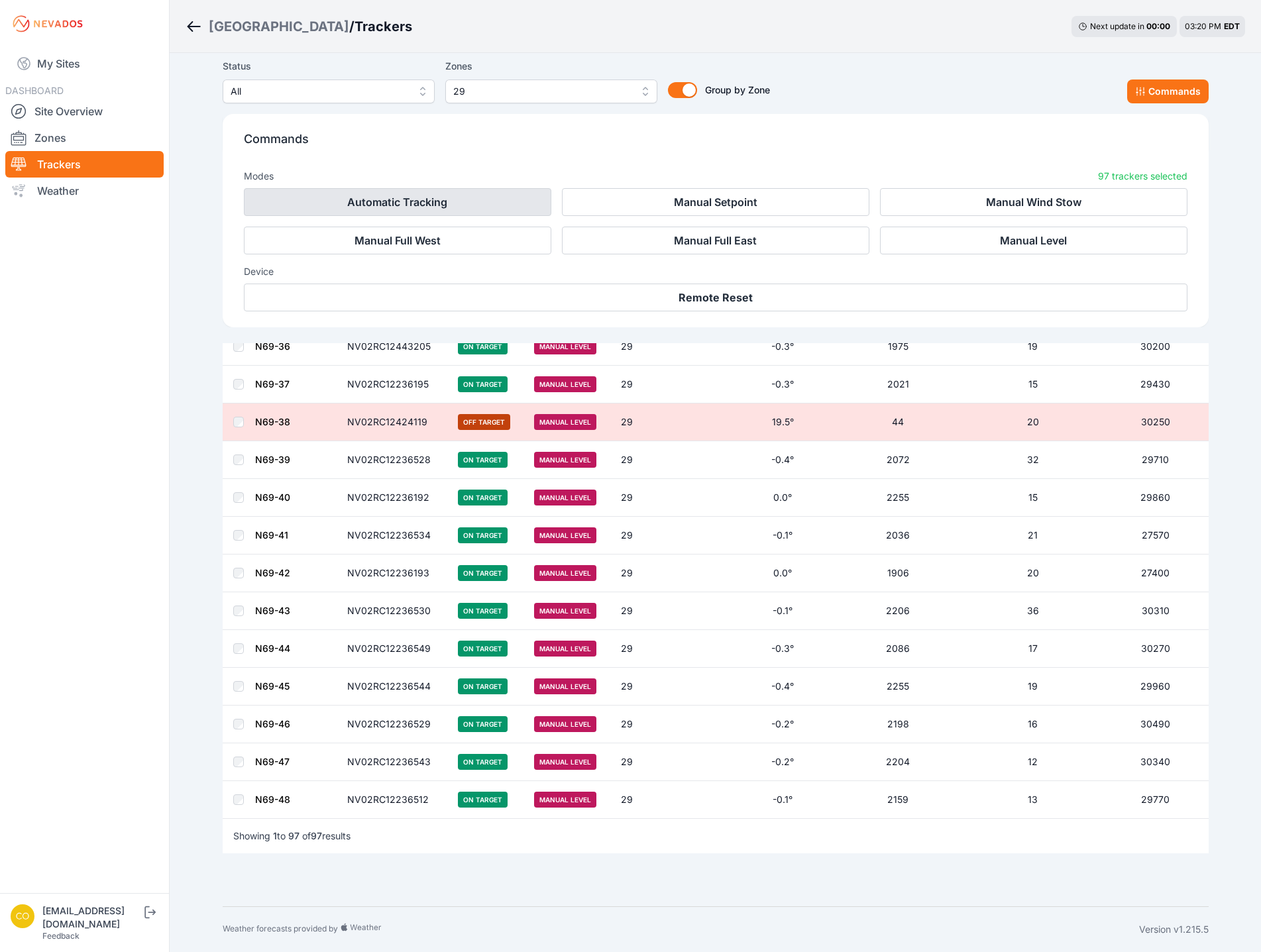
click at [451, 196] on button "Automatic Tracking" at bounding box center [397, 202] width 307 height 28
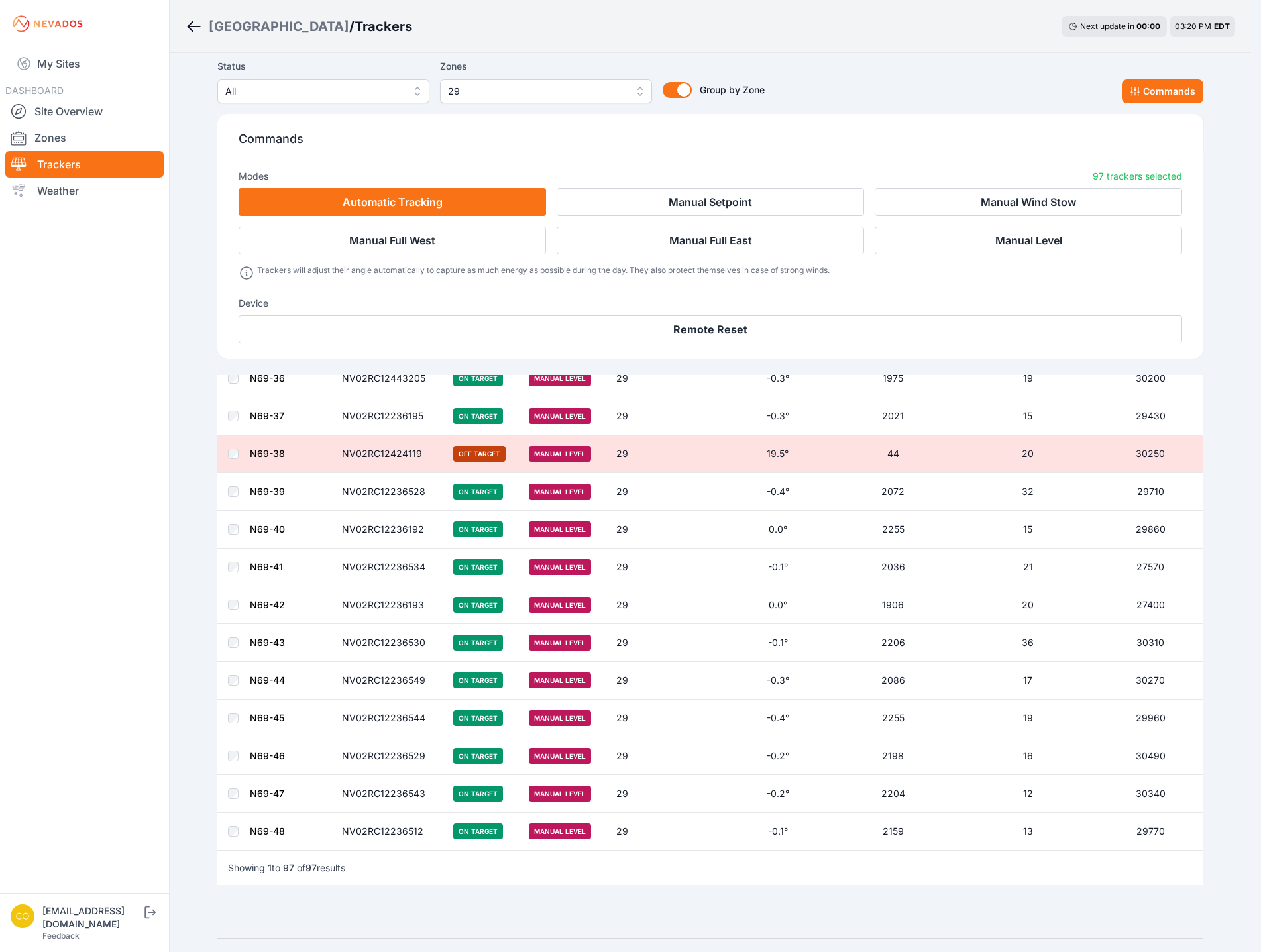
scroll to position [3293, 0]
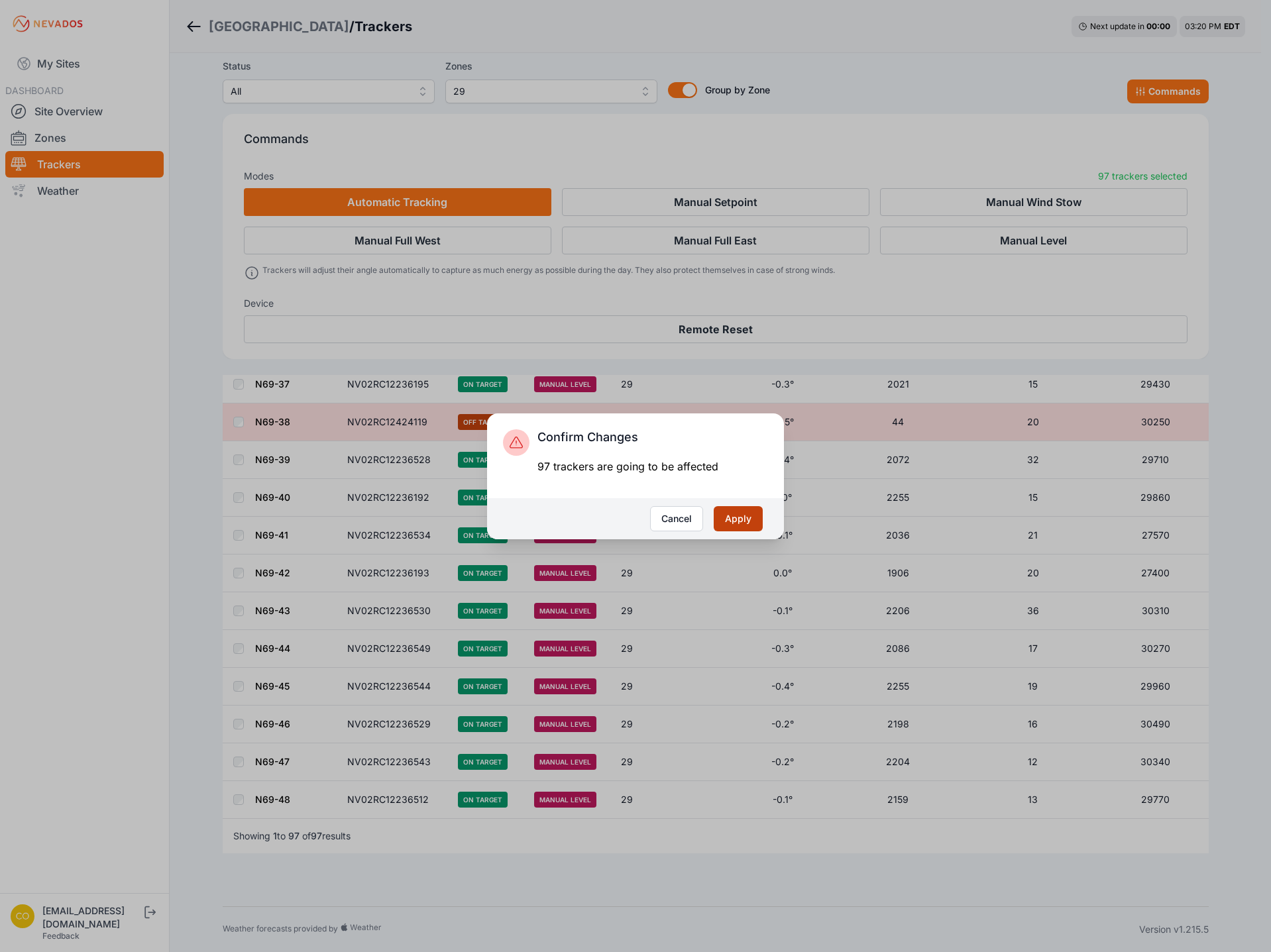
click at [752, 524] on button "Apply" at bounding box center [738, 519] width 49 height 25
